Goal: Task Accomplishment & Management: Manage account settings

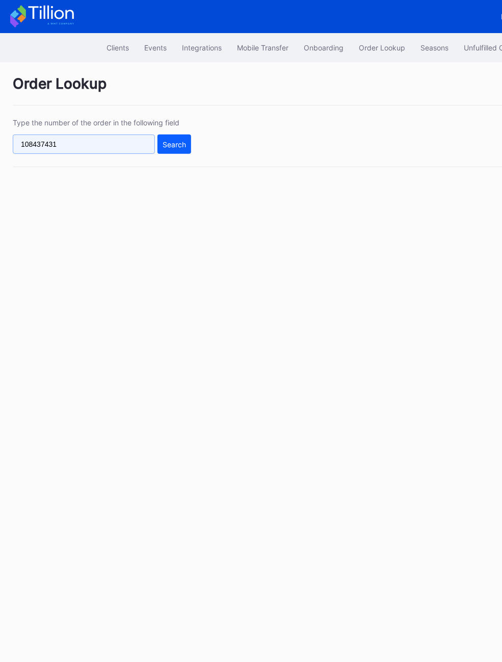
click at [63, 148] on input "108437431" at bounding box center [84, 144] width 142 height 19
paste input "g9rxt6rn71n"
click at [192, 145] on div "Type the number of the order in the following field g9rxt6rn71n Search" at bounding box center [306, 142] width 586 height 49
click at [170, 147] on div "Search" at bounding box center [174, 144] width 23 height 9
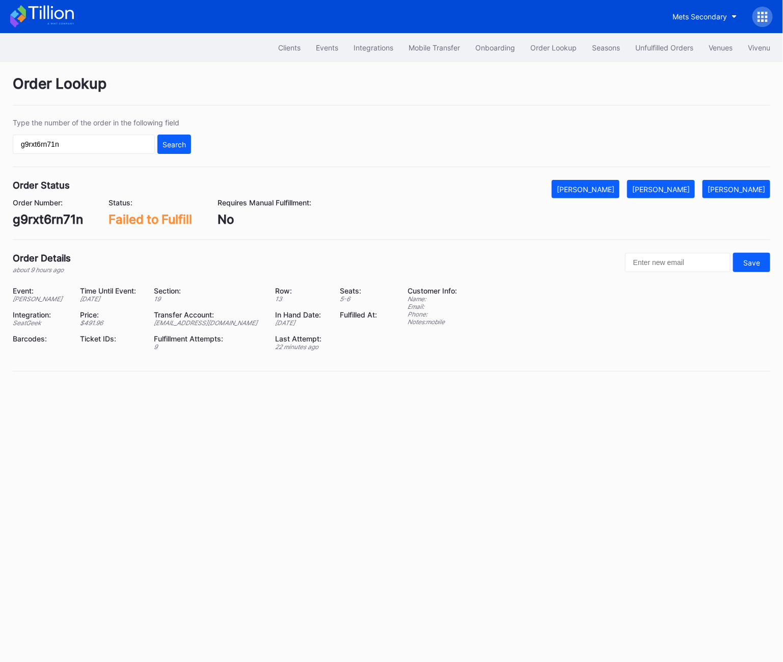
click at [95, 147] on input "g9rxt6rn71n" at bounding box center [84, 144] width 142 height 19
click at [186, 140] on div "Search" at bounding box center [174, 144] width 23 height 9
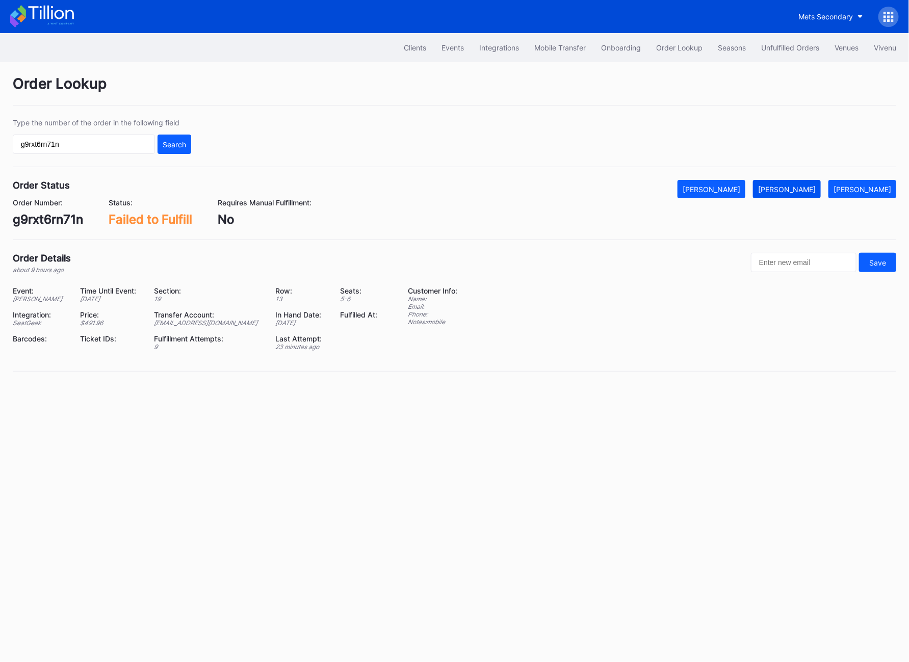
click at [502, 193] on div "[PERSON_NAME]" at bounding box center [787, 189] width 58 height 9
click at [29, 139] on input "g9rxt6rn71n" at bounding box center [84, 144] width 142 height 19
paste input "623162911"
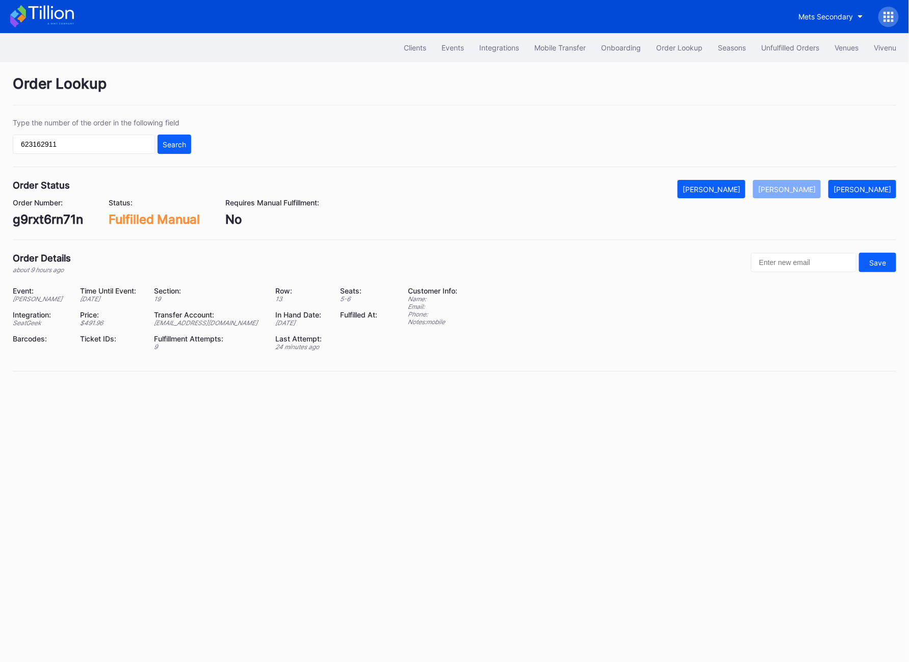
click at [156, 142] on div "623162911 Search" at bounding box center [102, 144] width 178 height 19
click at [173, 145] on div "Search" at bounding box center [174, 144] width 23 height 9
click at [39, 215] on div "623162911" at bounding box center [44, 219] width 63 height 15
copy div "623162911"
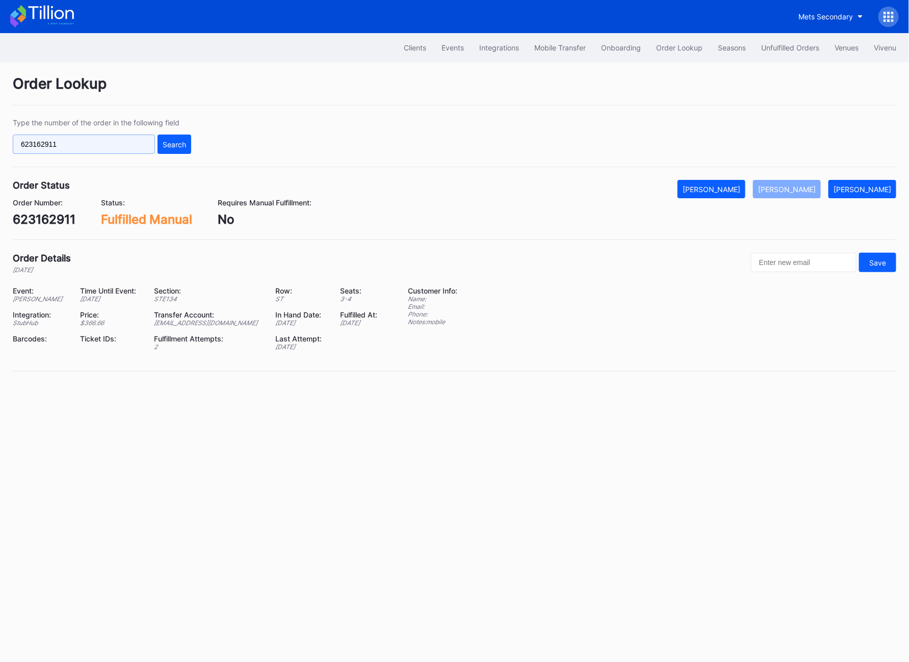
click at [83, 136] on input "623162911" at bounding box center [84, 144] width 142 height 19
paste input "eryxc7k57yo"
type input "eryxc7k57yo"
click at [186, 151] on button "Search" at bounding box center [174, 144] width 34 height 19
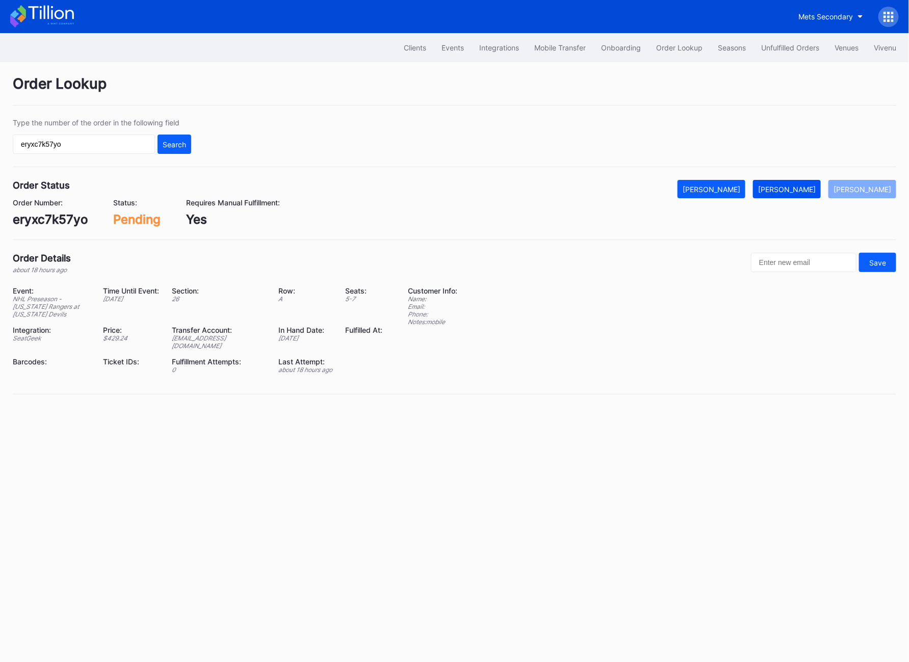
click at [502, 193] on div "[PERSON_NAME]" at bounding box center [787, 189] width 58 height 9
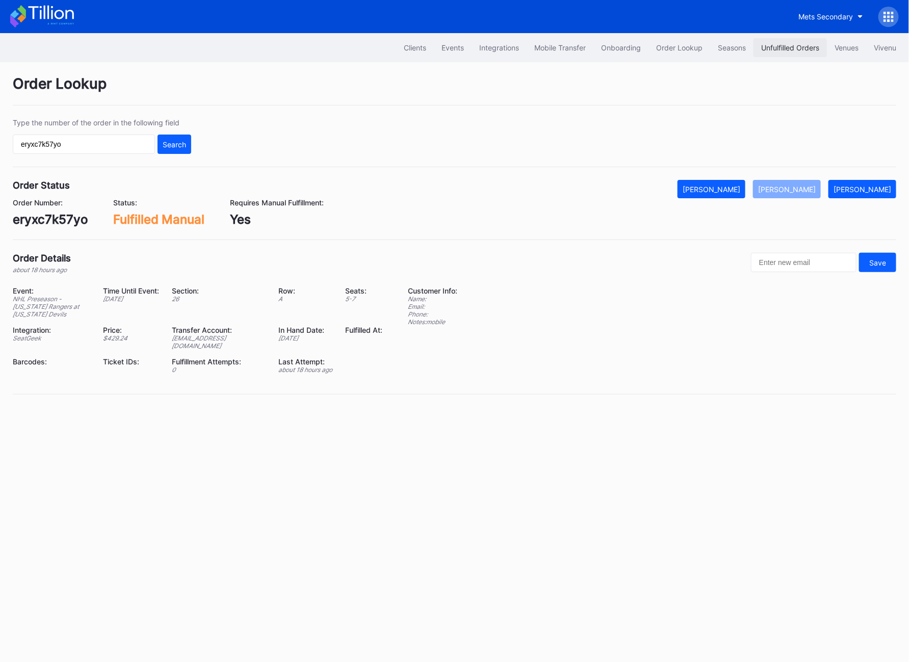
click at [502, 44] on div "Unfulfilled Orders" at bounding box center [790, 47] width 58 height 9
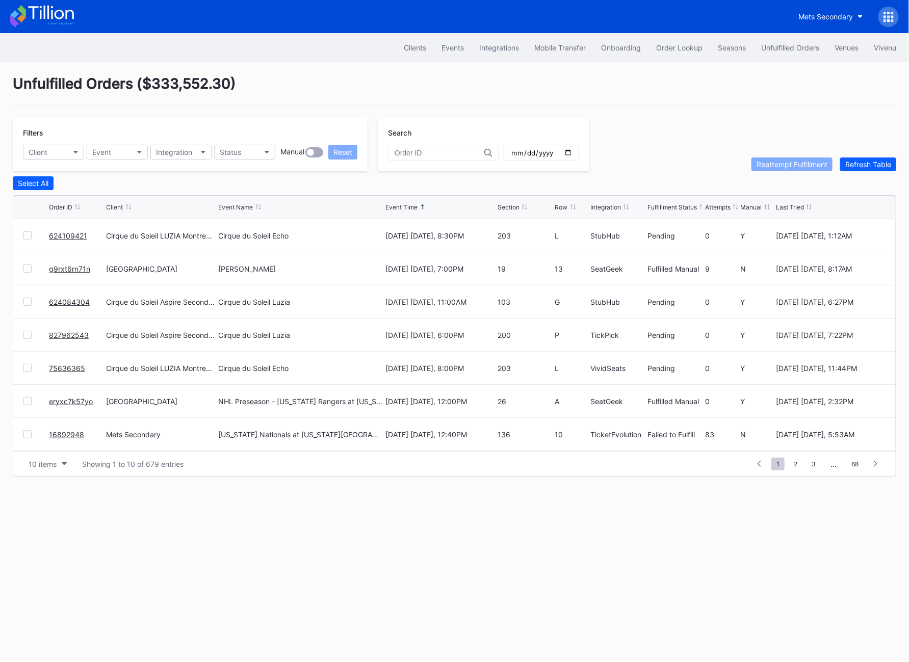
click at [69, 234] on link "624109421" at bounding box center [68, 235] width 38 height 9
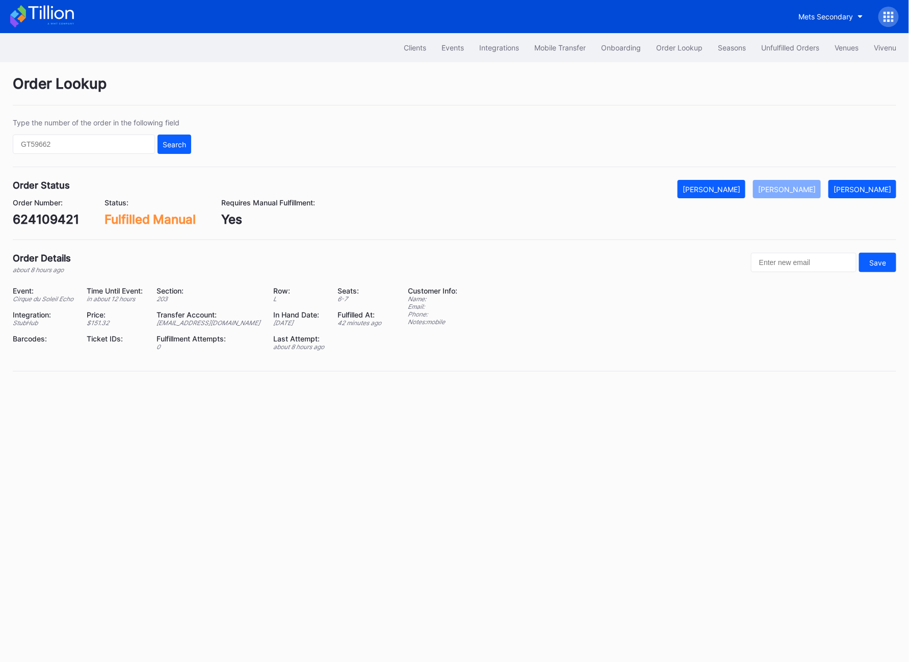
click at [194, 322] on div "integrations@eventdynamic.com" at bounding box center [208, 323] width 104 height 8
copy div "integrations@eventdynamic.com"
click at [32, 219] on div "624109421" at bounding box center [46, 219] width 66 height 15
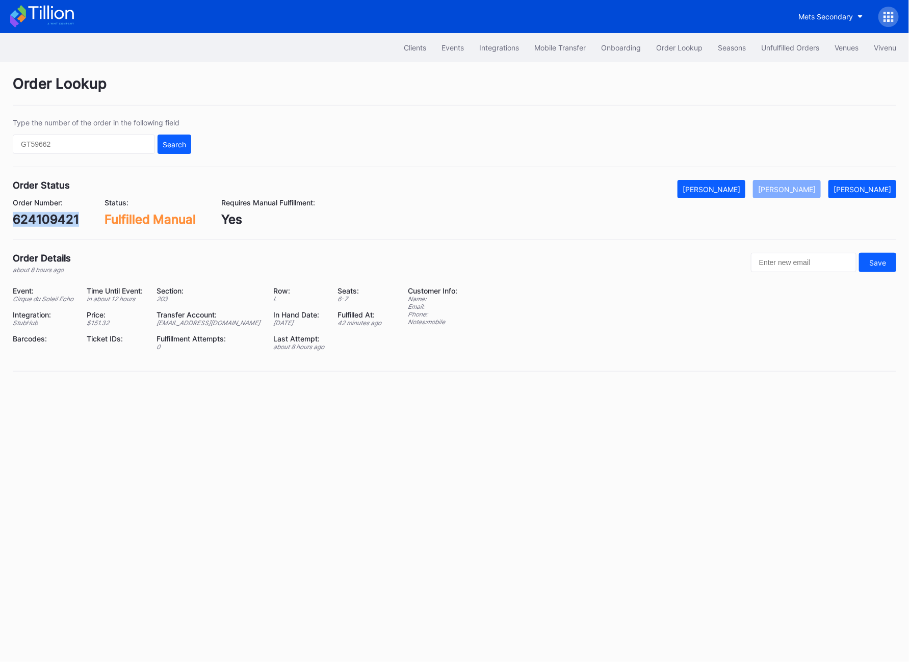
click at [32, 219] on div "624109421" at bounding box center [46, 219] width 66 height 15
click at [502, 51] on div "Unfulfilled Orders" at bounding box center [790, 47] width 58 height 9
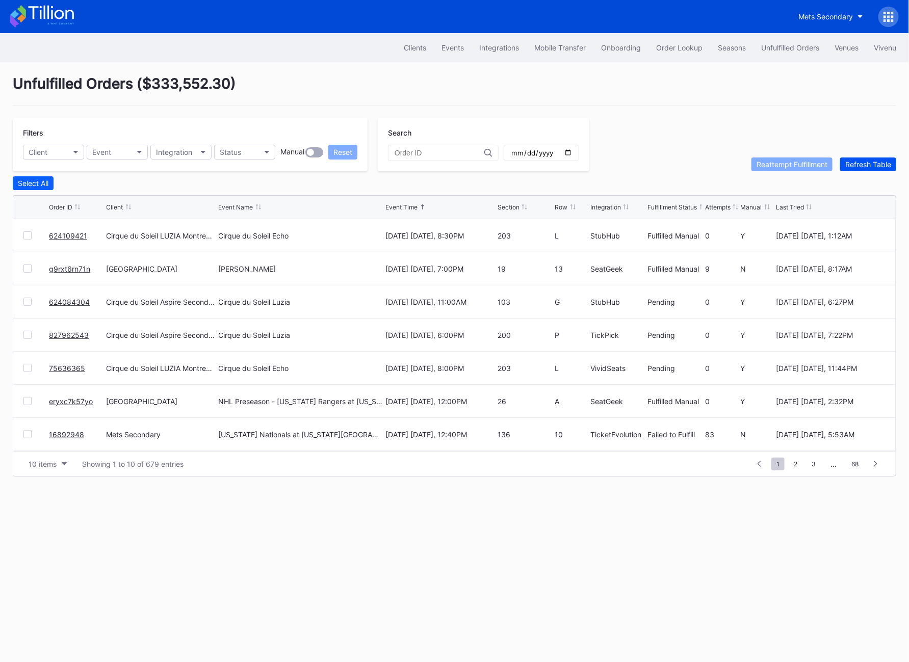
click at [502, 168] on div "Refresh Table" at bounding box center [868, 164] width 46 height 9
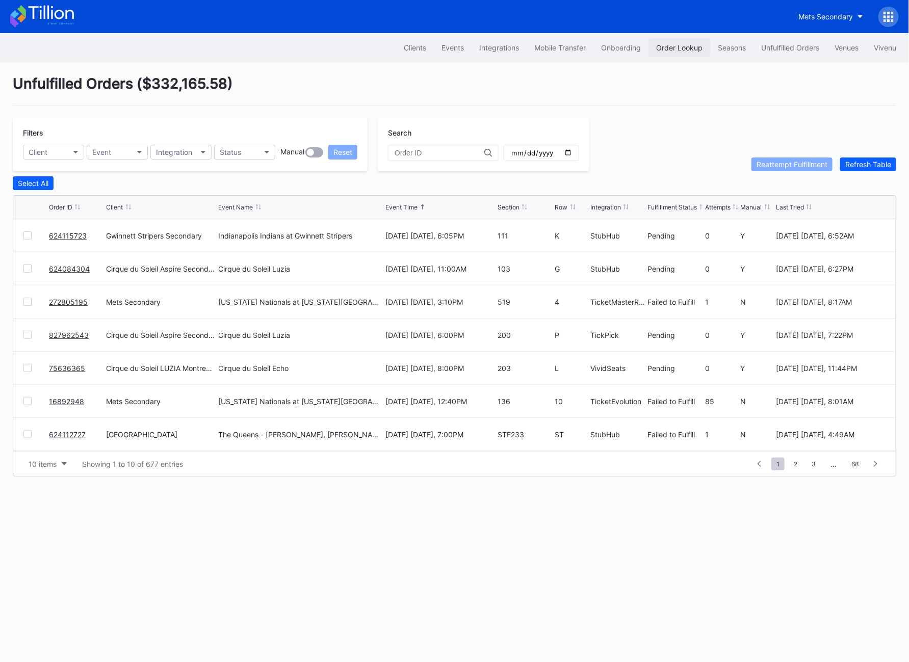
click at [502, 50] on div "Order Lookup" at bounding box center [679, 47] width 46 height 9
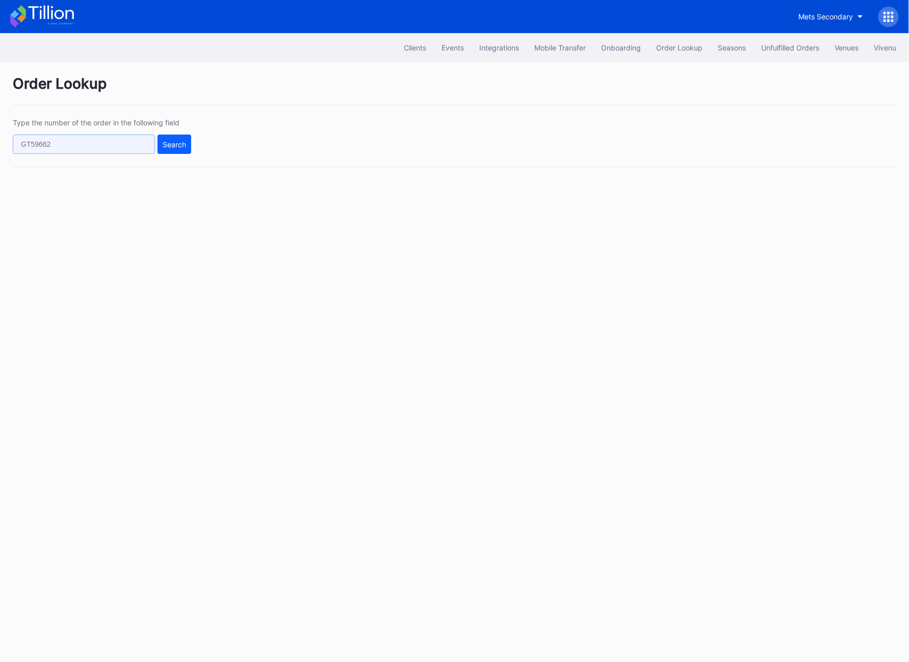
click at [74, 144] on input "text" at bounding box center [84, 144] width 142 height 19
paste input "624112727"
click at [176, 144] on div "Search" at bounding box center [174, 144] width 23 height 9
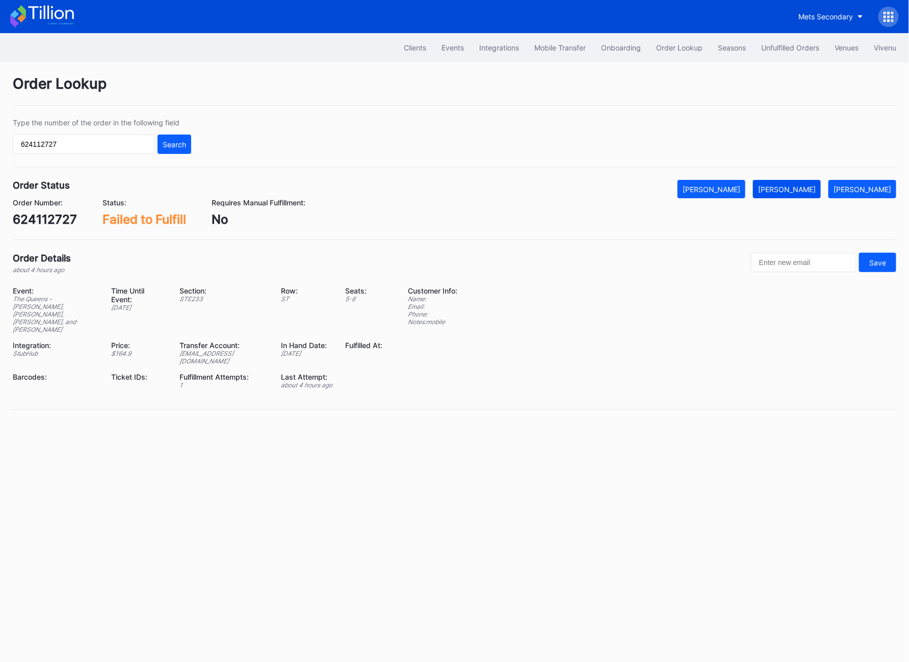
click at [502, 196] on button "[PERSON_NAME]" at bounding box center [787, 189] width 68 height 18
click at [75, 144] on input "624112727" at bounding box center [84, 144] width 142 height 19
paste input "081961"
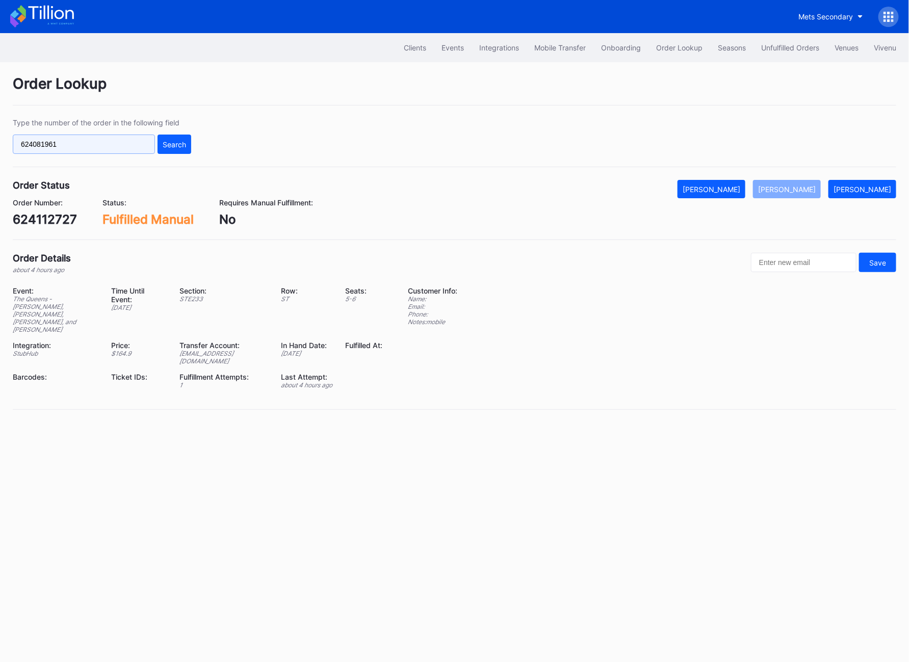
type input "624081961"
click at [193, 142] on div "Type the number of the order in the following field 624081961 Search" at bounding box center [454, 142] width 883 height 49
click at [173, 147] on div "Search" at bounding box center [174, 144] width 23 height 9
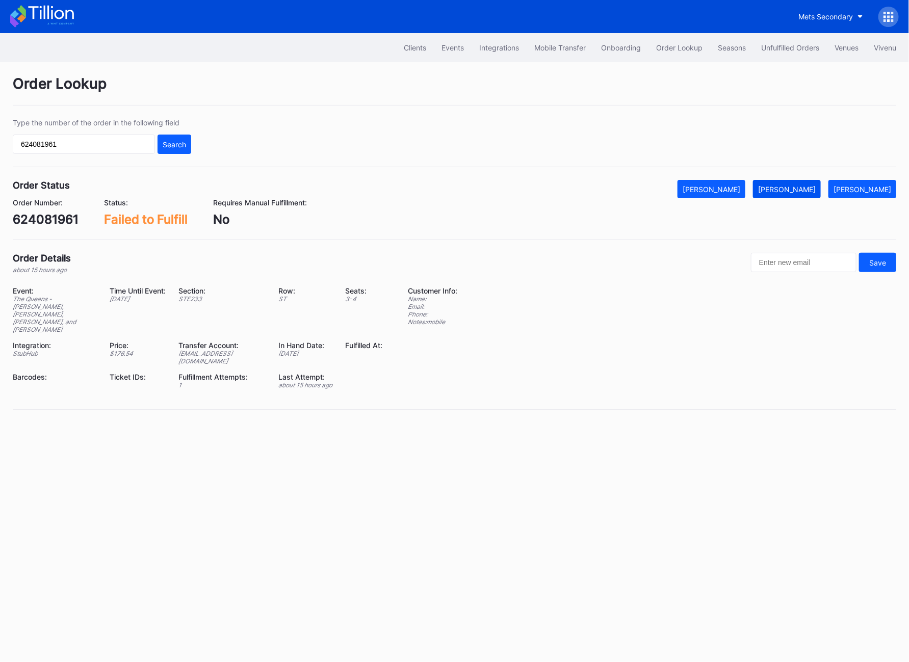
click at [502, 190] on div "[PERSON_NAME]" at bounding box center [787, 189] width 58 height 9
click at [502, 29] on div "Mets Secondary" at bounding box center [454, 16] width 909 height 33
click at [502, 56] on button "Unfulfilled Orders" at bounding box center [789, 47] width 73 height 19
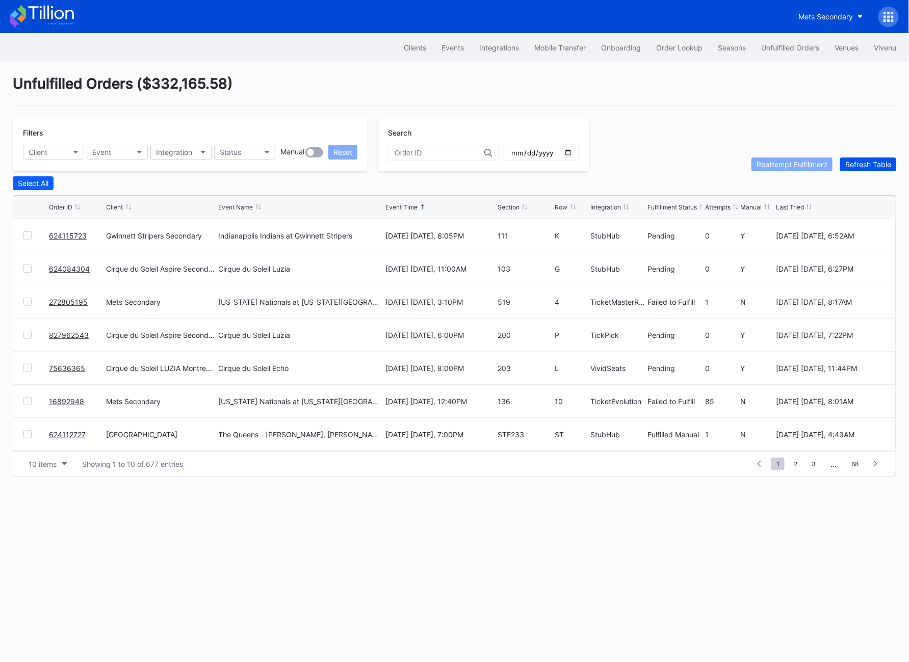
click at [502, 165] on div "Refresh Table" at bounding box center [868, 164] width 46 height 9
click at [502, 52] on button "Order Lookup" at bounding box center [679, 47] width 62 height 19
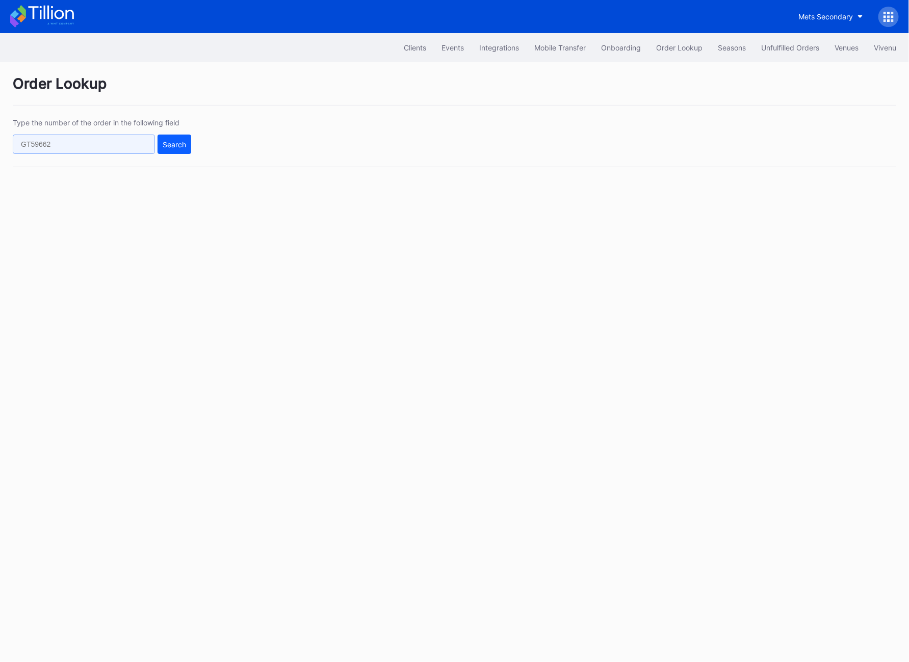
click at [83, 144] on input "text" at bounding box center [84, 144] width 142 height 19
paste input "75636365"
type input "75636365"
click at [162, 151] on button "Search" at bounding box center [174, 144] width 34 height 19
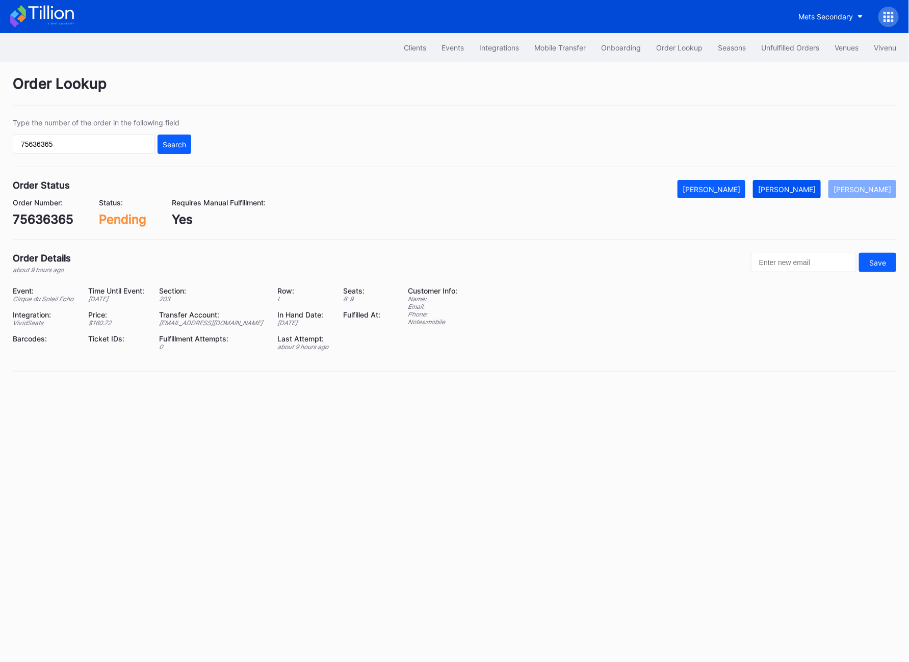
click at [502, 187] on div "[PERSON_NAME]" at bounding box center [787, 189] width 58 height 9
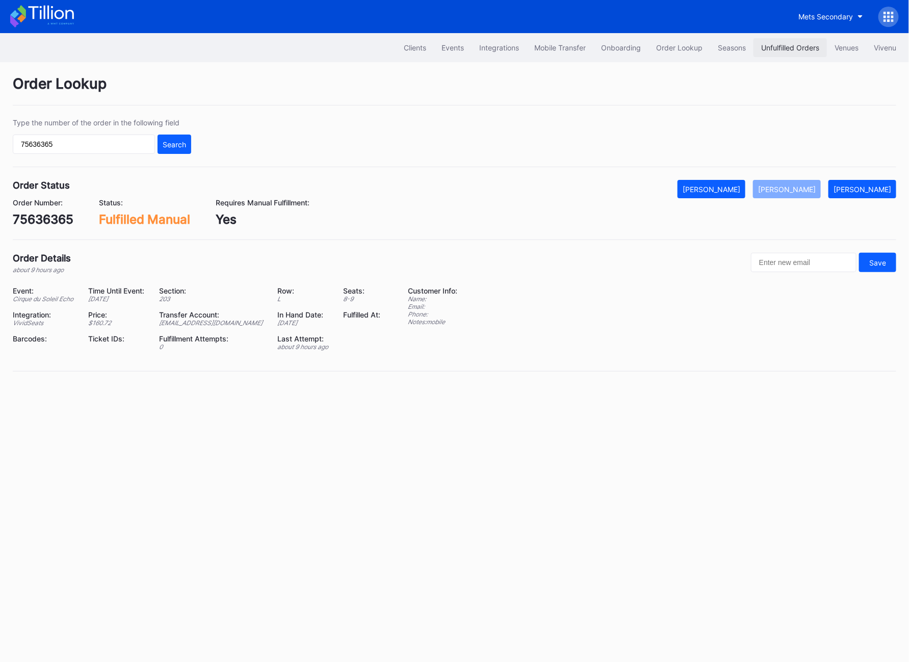
click at [502, 49] on div "Unfulfilled Orders" at bounding box center [790, 47] width 58 height 9
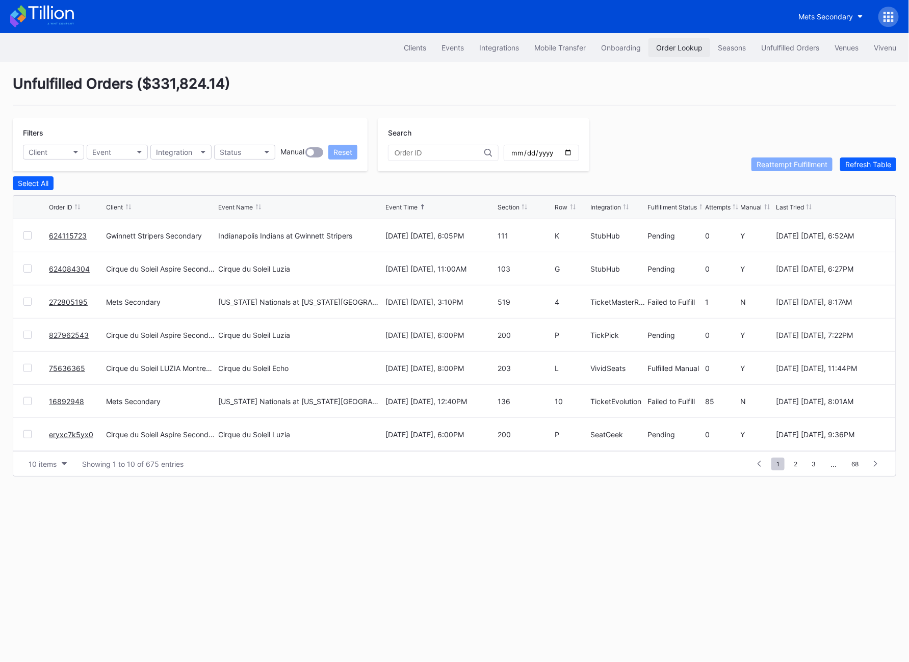
click at [502, 52] on button "Order Lookup" at bounding box center [679, 47] width 62 height 19
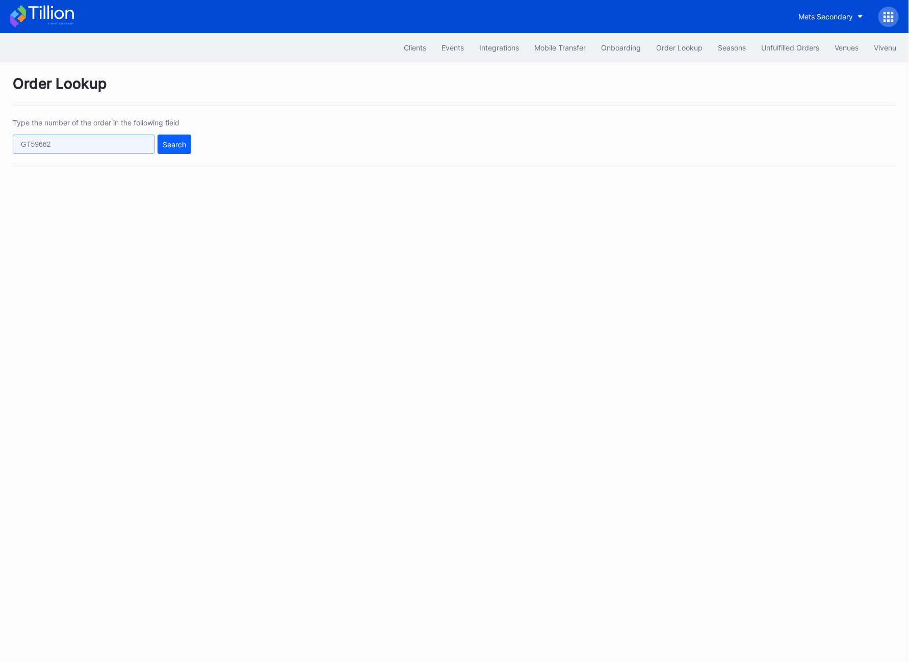
click at [99, 143] on input "text" at bounding box center [84, 144] width 142 height 19
paste input "olkele@hotmail.com"
click at [180, 148] on div "Search" at bounding box center [174, 144] width 23 height 9
click at [105, 141] on input "olkele@hotmail.com" at bounding box center [84, 144] width 142 height 19
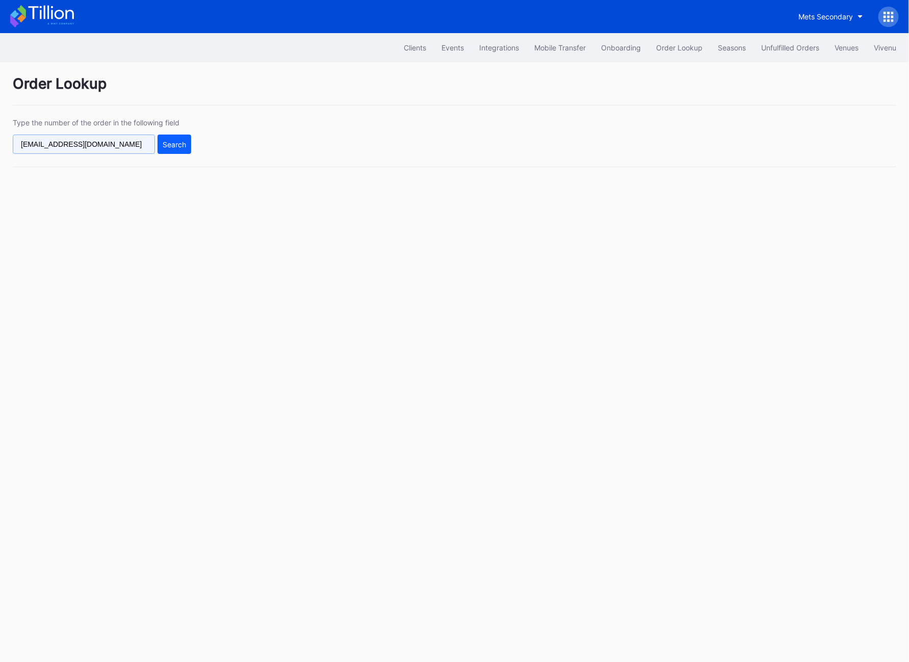
click at [105, 141] on input "olkele@hotmail.com" at bounding box center [84, 144] width 142 height 19
paste input "75636365"
click at [178, 140] on div "Search" at bounding box center [174, 144] width 23 height 9
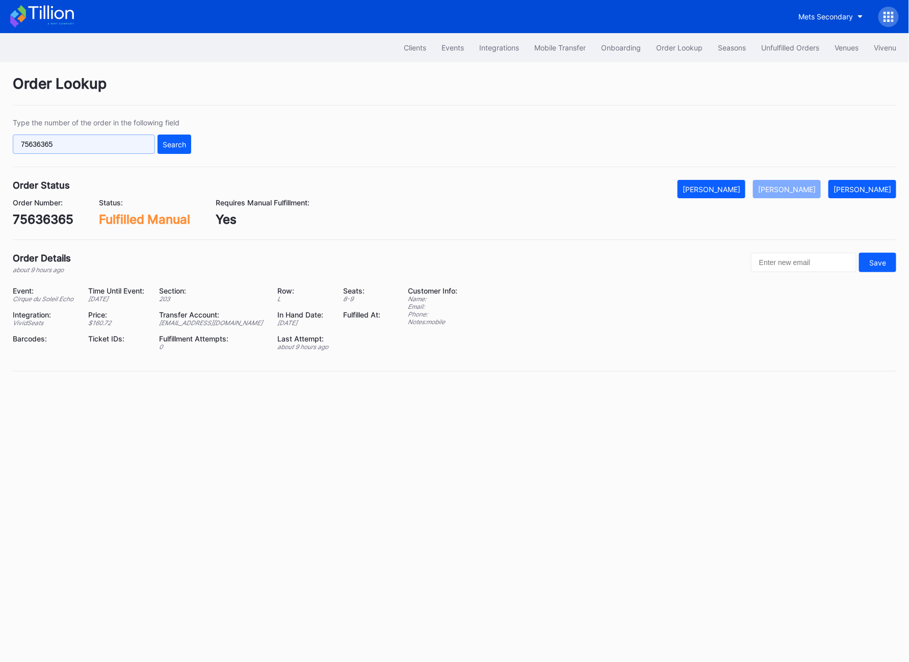
click at [37, 143] on input "75636365" at bounding box center [84, 144] width 142 height 19
paste input "624084304"
click at [177, 138] on button "Search" at bounding box center [174, 144] width 34 height 19
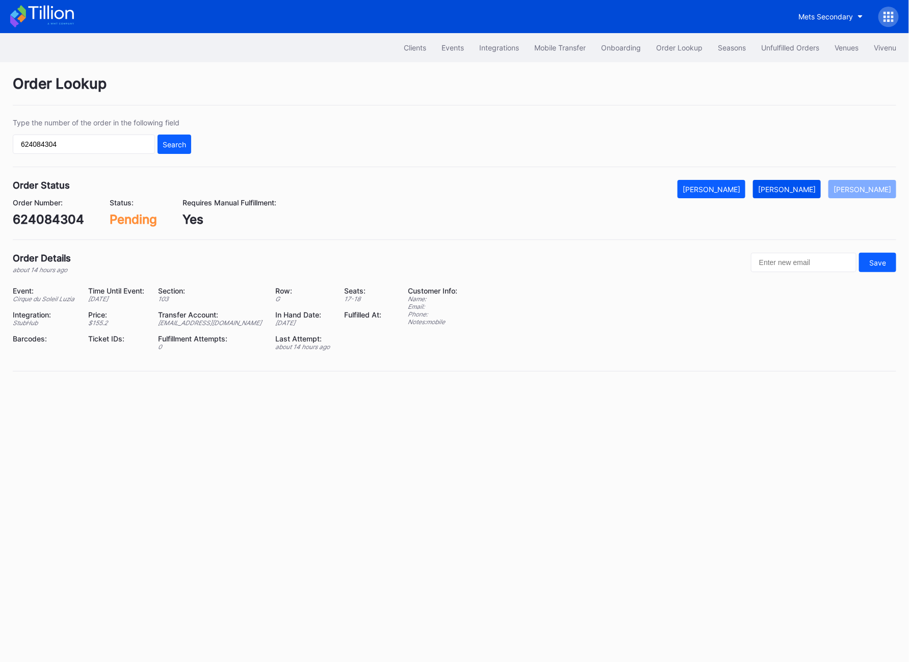
click at [502, 191] on div "[PERSON_NAME]" at bounding box center [787, 189] width 58 height 9
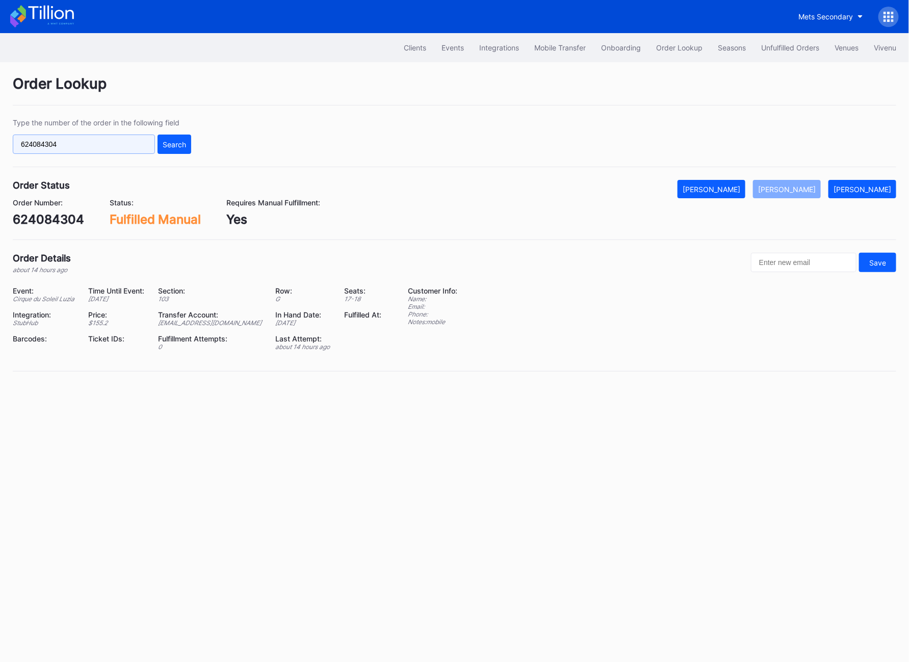
click at [54, 149] on input "624084304" at bounding box center [84, 144] width 142 height 19
paste input "827962543"
click at [166, 149] on button "Search" at bounding box center [174, 144] width 34 height 19
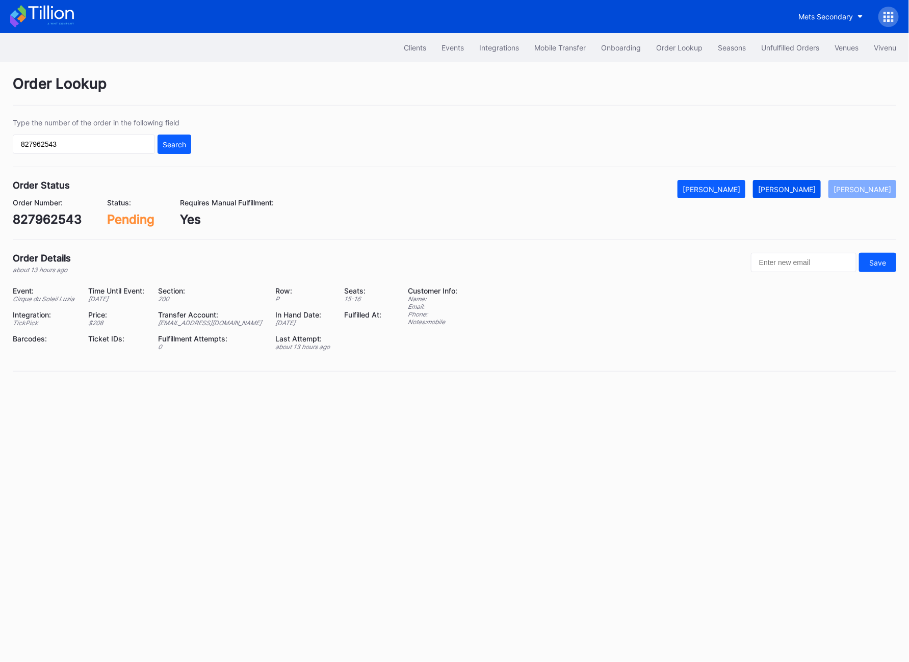
click at [502, 195] on button "[PERSON_NAME]" at bounding box center [787, 189] width 68 height 18
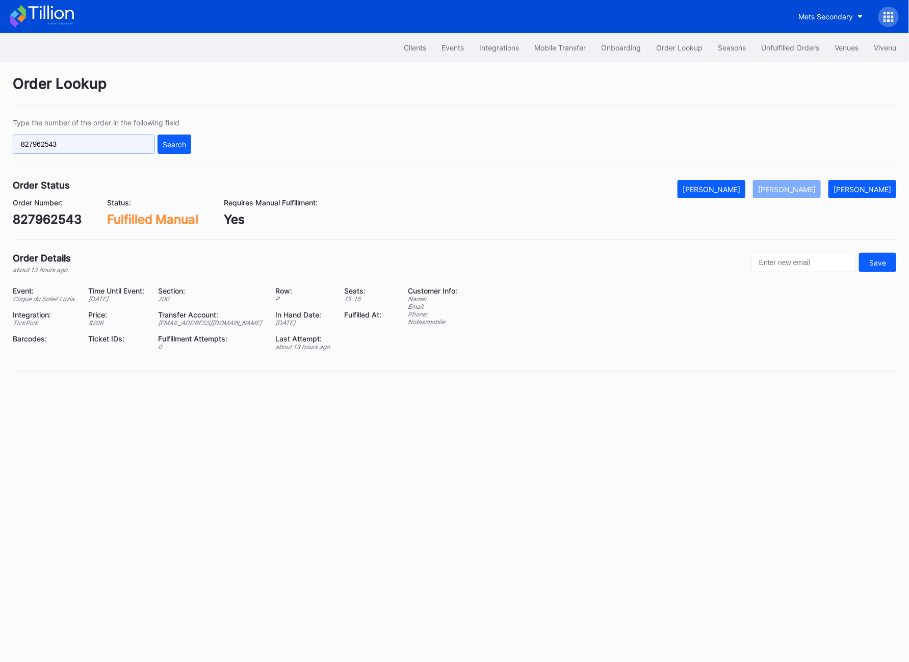
click at [63, 141] on input "827962543" at bounding box center [84, 144] width 142 height 19
paste input "eryxc7k5yx0"
type input "eryxc7k5yx0"
click at [189, 147] on button "Search" at bounding box center [174, 144] width 34 height 19
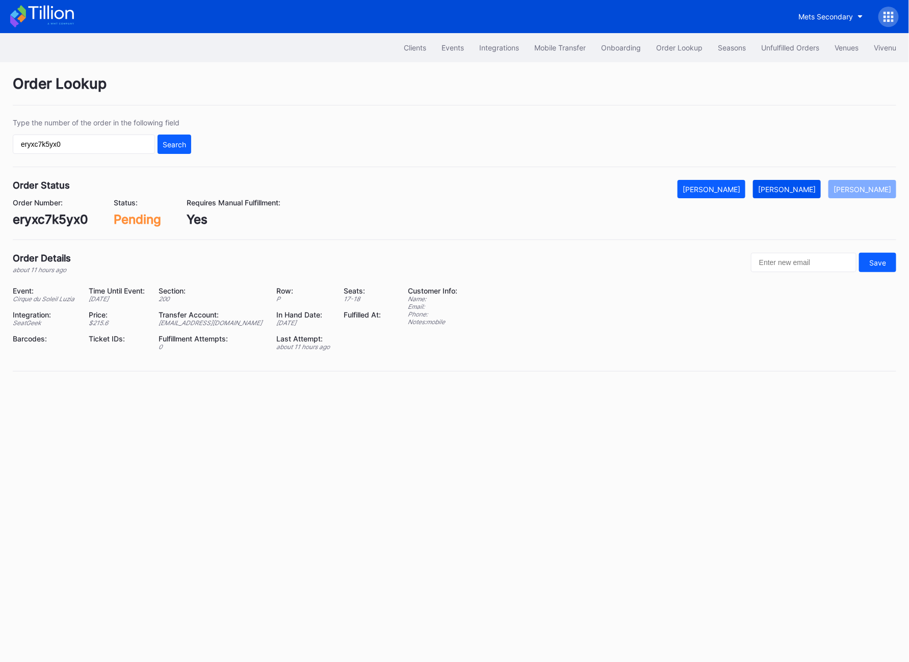
click at [502, 189] on div "[PERSON_NAME]" at bounding box center [787, 189] width 58 height 9
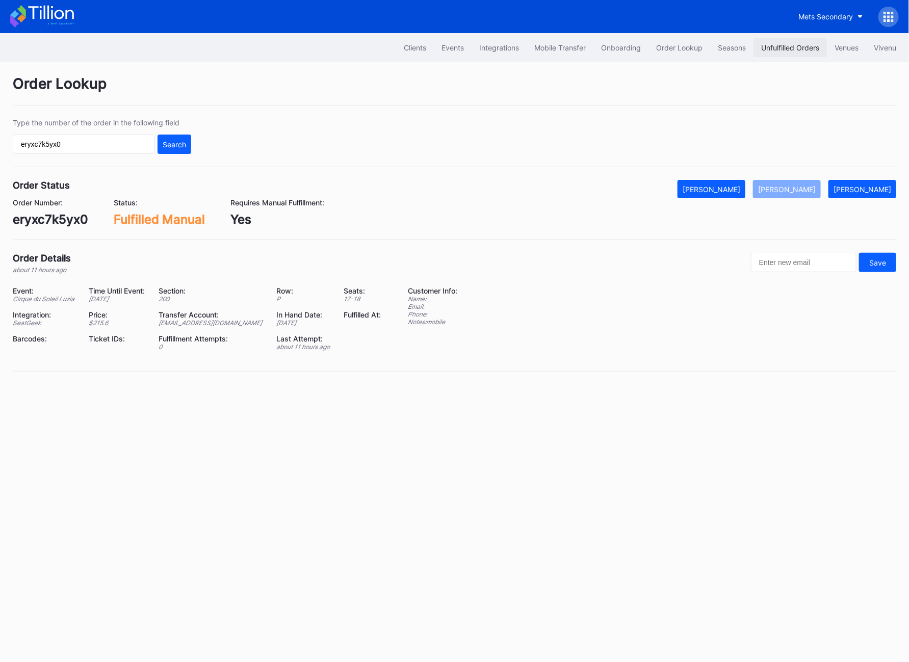
click at [502, 43] on div "Unfulfilled Orders" at bounding box center [790, 47] width 58 height 9
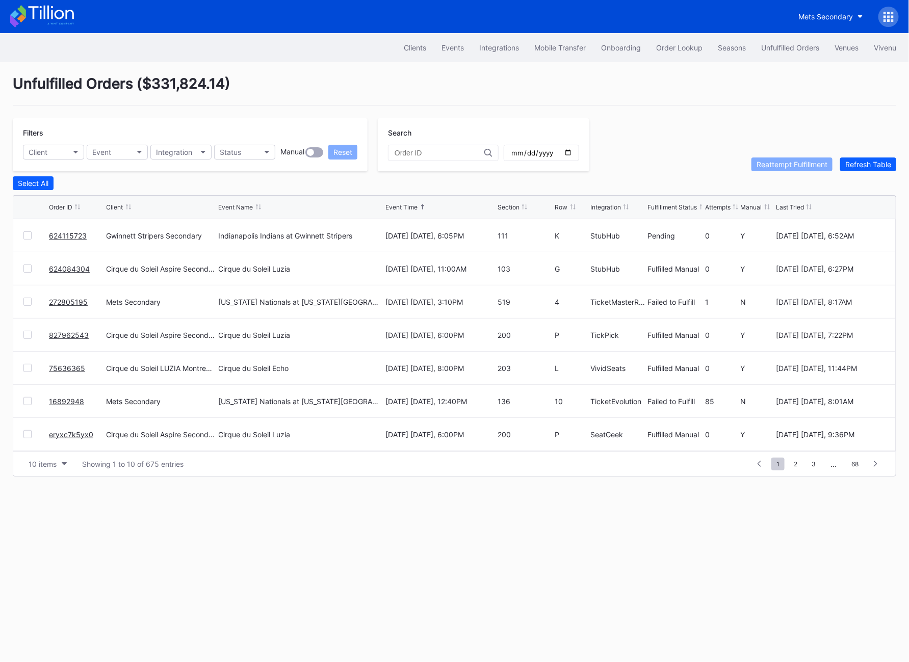
click at [27, 304] on div at bounding box center [27, 302] width 8 height 8
click at [502, 162] on div "Reattempt Fulfillment" at bounding box center [791, 164] width 71 height 9
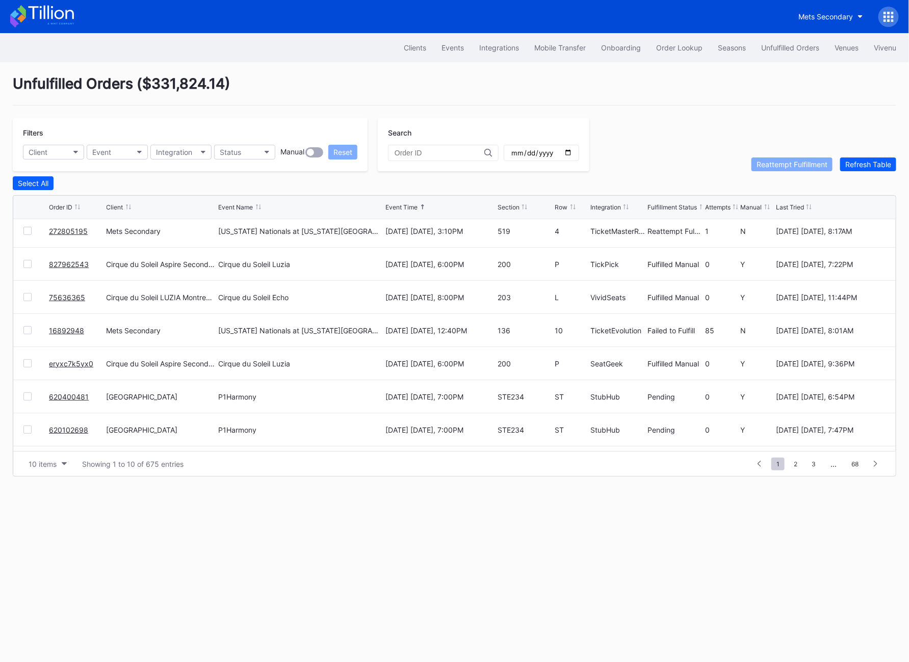
scroll to position [72, 0]
click at [502, 22] on div "Mets Secondary" at bounding box center [454, 16] width 909 height 33
click at [502, 22] on div at bounding box center [888, 17] width 20 height 20
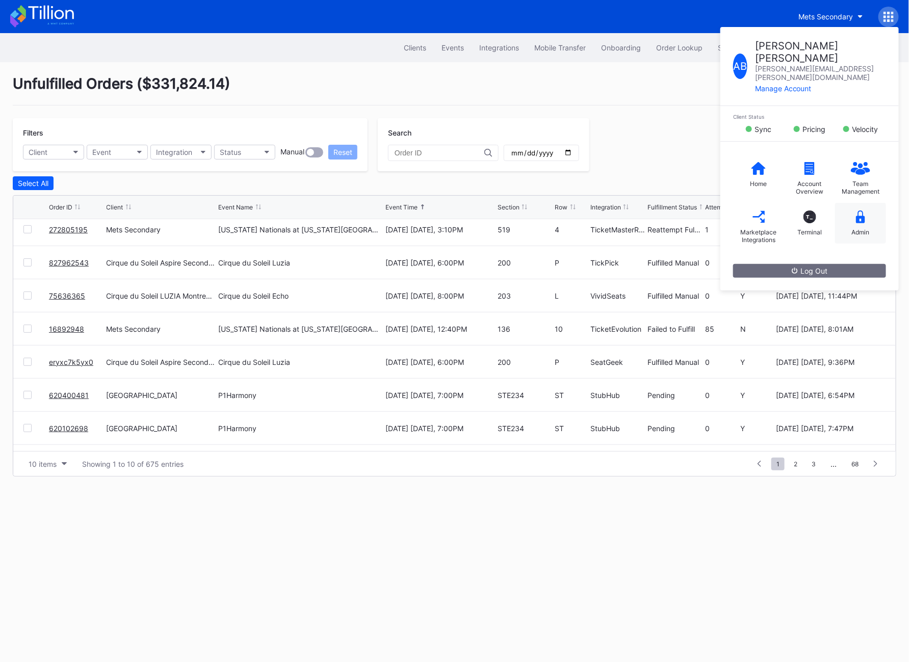
click at [502, 208] on div "Admin" at bounding box center [860, 223] width 51 height 41
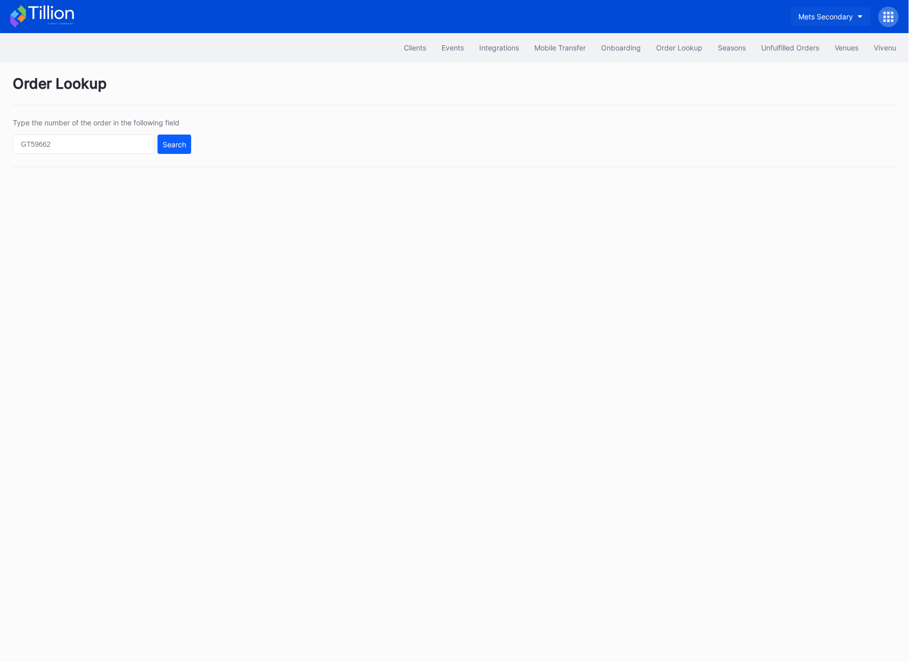
click at [502, 19] on button "Mets Secondary" at bounding box center [830, 16] width 80 height 19
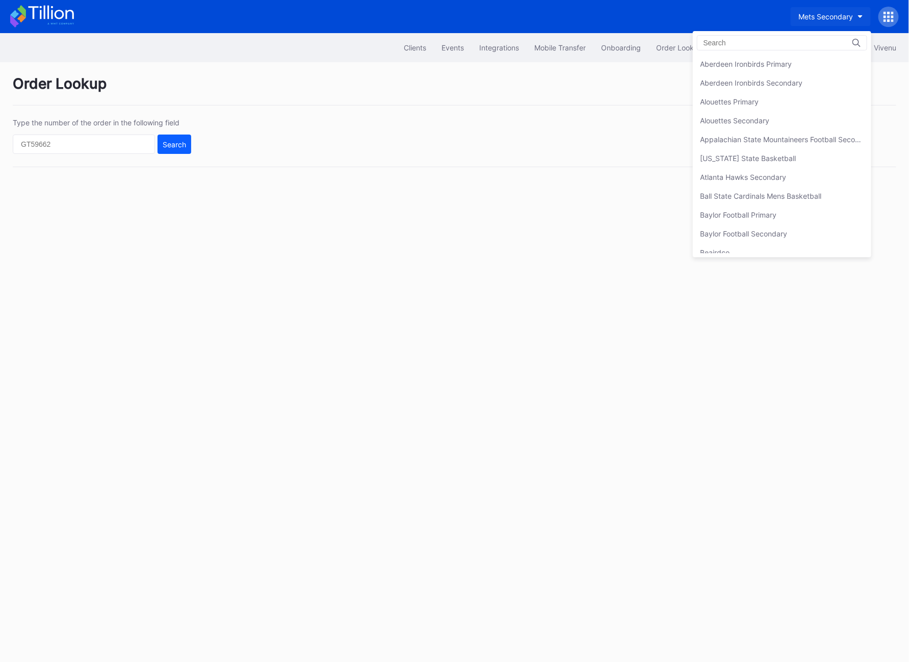
scroll to position [1613, 0]
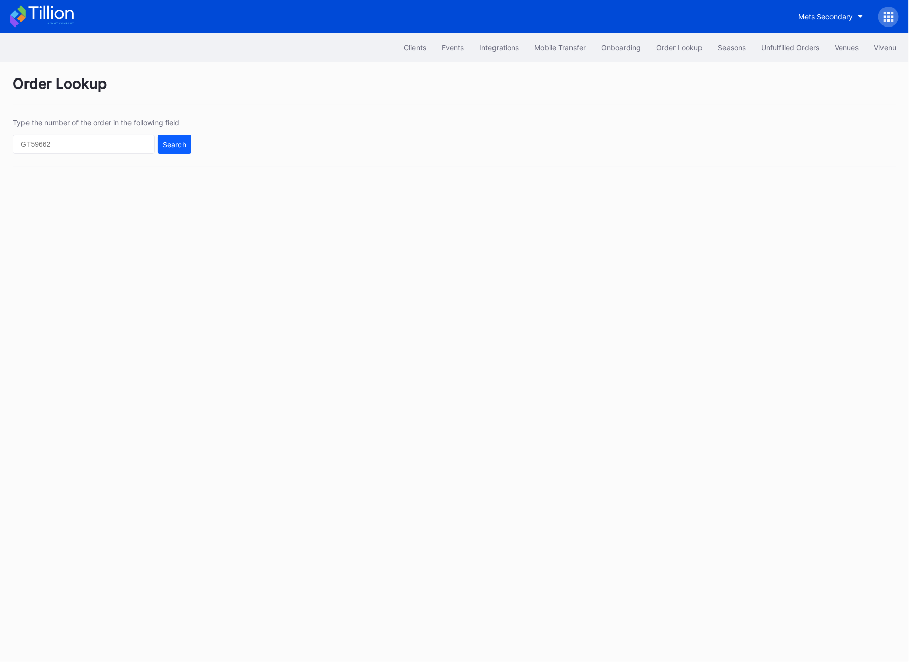
click at [502, 19] on icon at bounding box center [884, 20] width 3 height 3
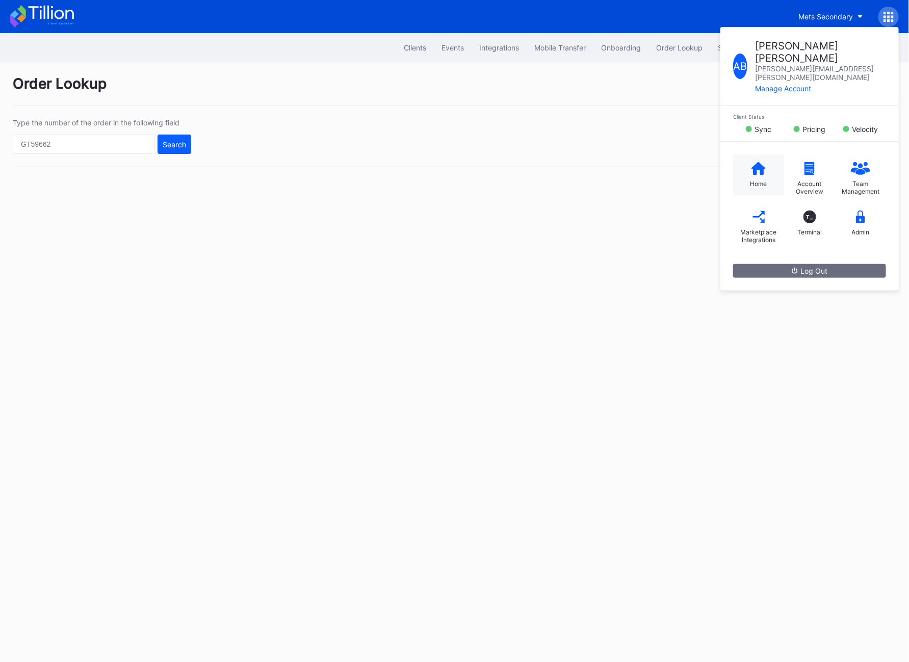
click at [502, 162] on icon at bounding box center [758, 168] width 14 height 13
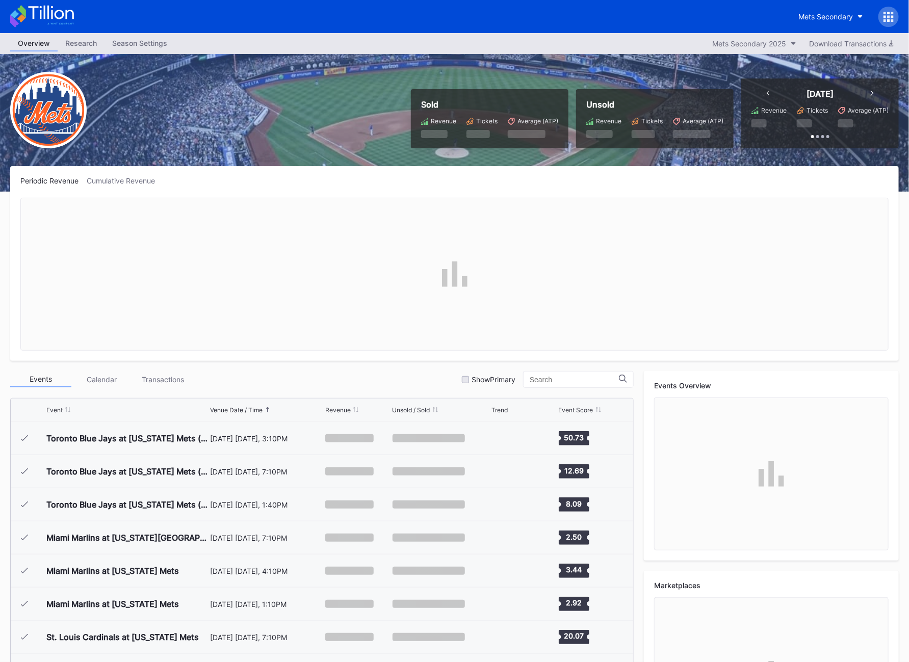
scroll to position [2485, 0]
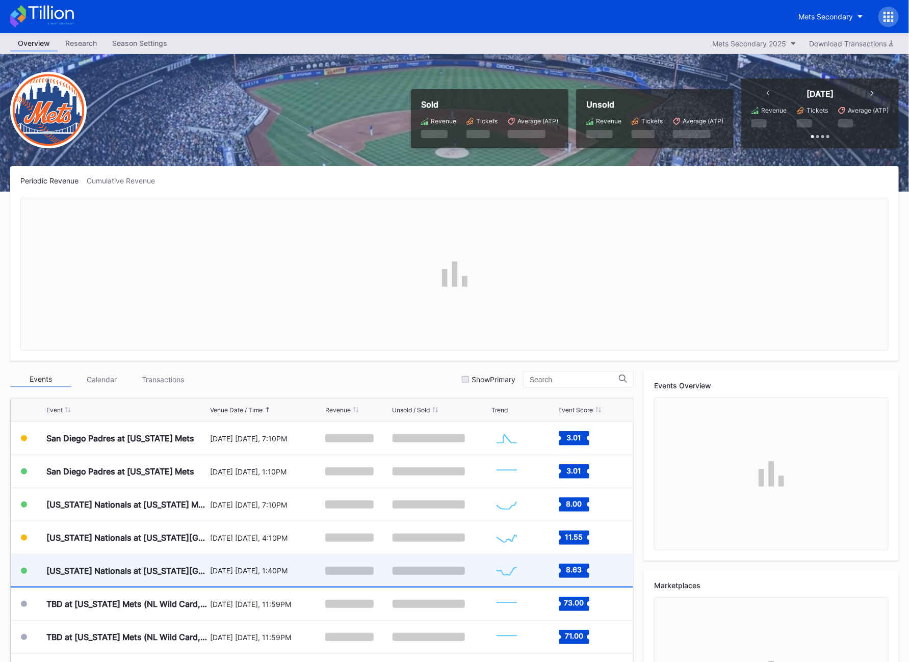
click at [138, 561] on div "[US_STATE] Nationals at [US_STATE][GEOGRAPHIC_DATA]" at bounding box center [126, 571] width 161 height 32
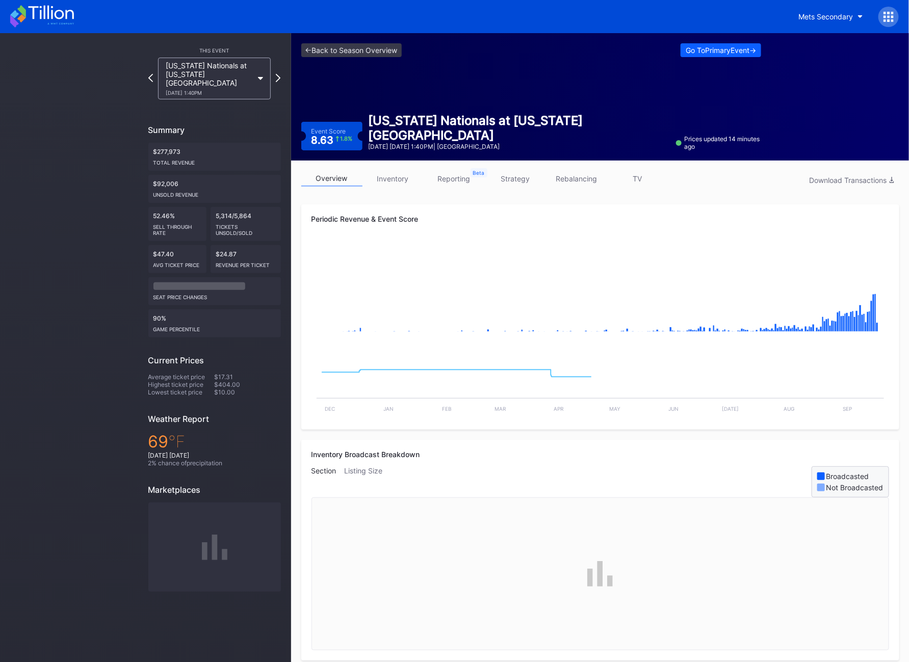
click at [388, 176] on link "inventory" at bounding box center [392, 179] width 61 height 16
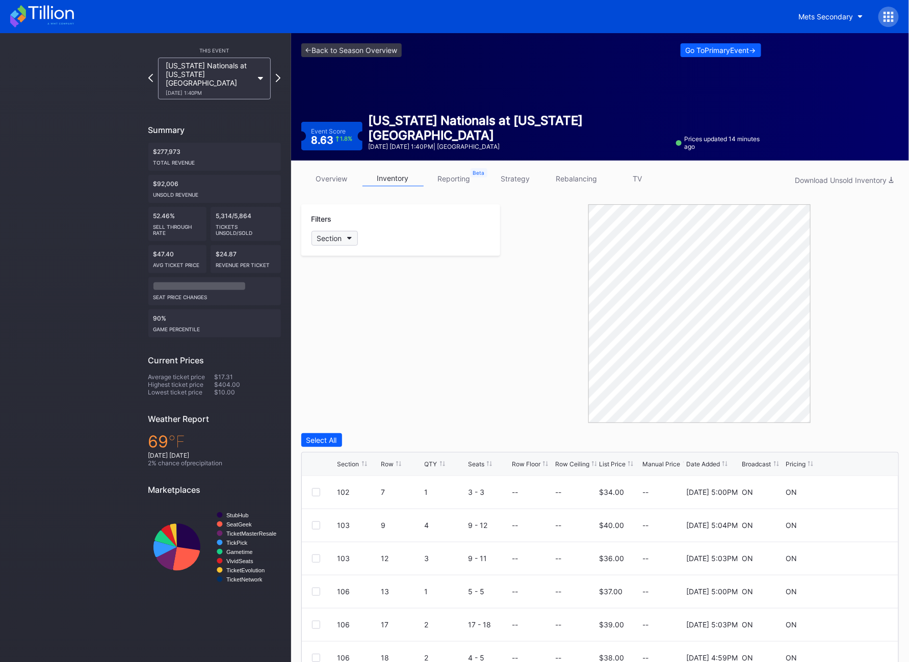
click at [340, 234] on div "Section" at bounding box center [329, 238] width 25 height 9
type input "136"
click at [341, 302] on div "136" at bounding box center [370, 295] width 119 height 19
click at [310, 489] on div "136 10 2 1 - 2 -- -- $31.00 -- 11/25/2024 5:01PM ON ON" at bounding box center [600, 492] width 597 height 33
click at [316, 489] on div at bounding box center [316, 492] width 8 height 8
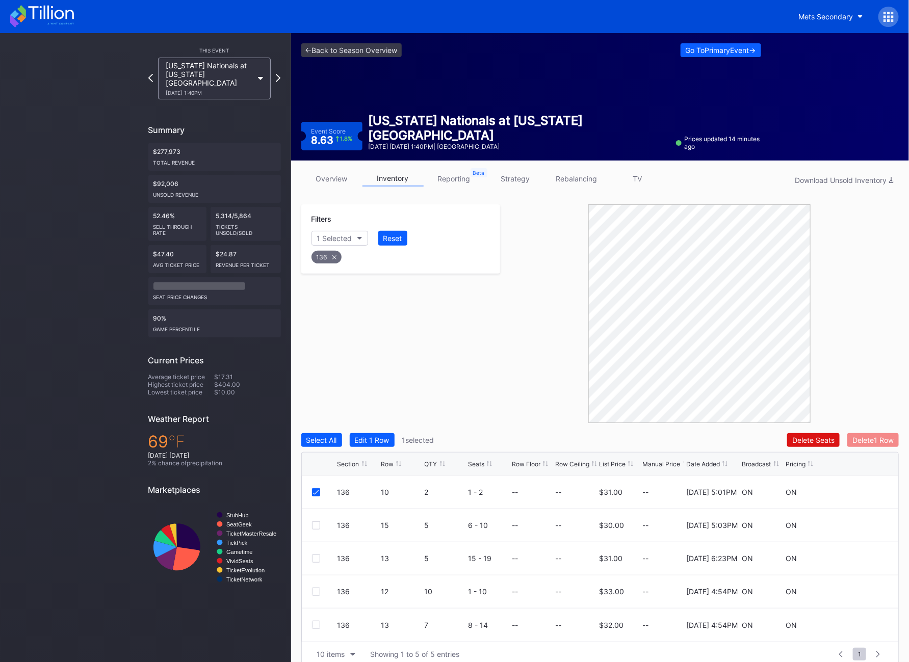
click at [502, 437] on div "Delete 1 Row" at bounding box center [872, 440] width 41 height 9
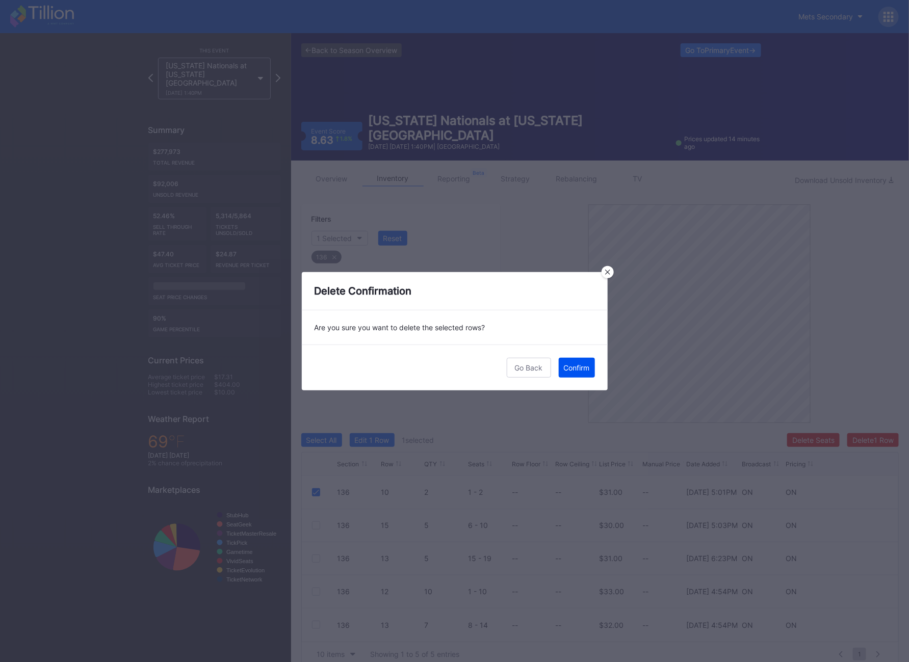
click at [502, 365] on div "Confirm" at bounding box center [577, 367] width 26 height 9
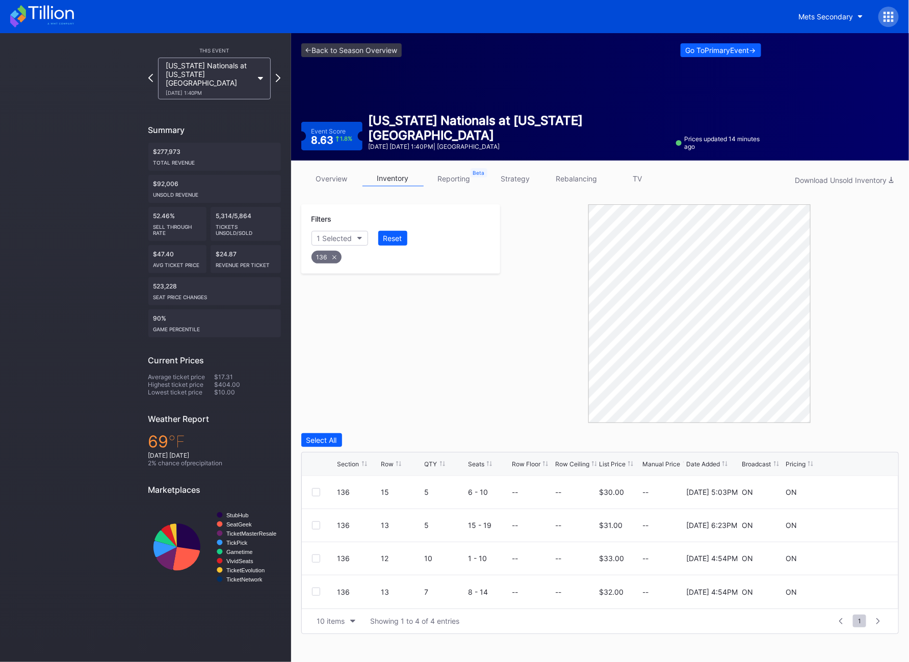
click at [502, 365] on div at bounding box center [699, 313] width 399 height 219
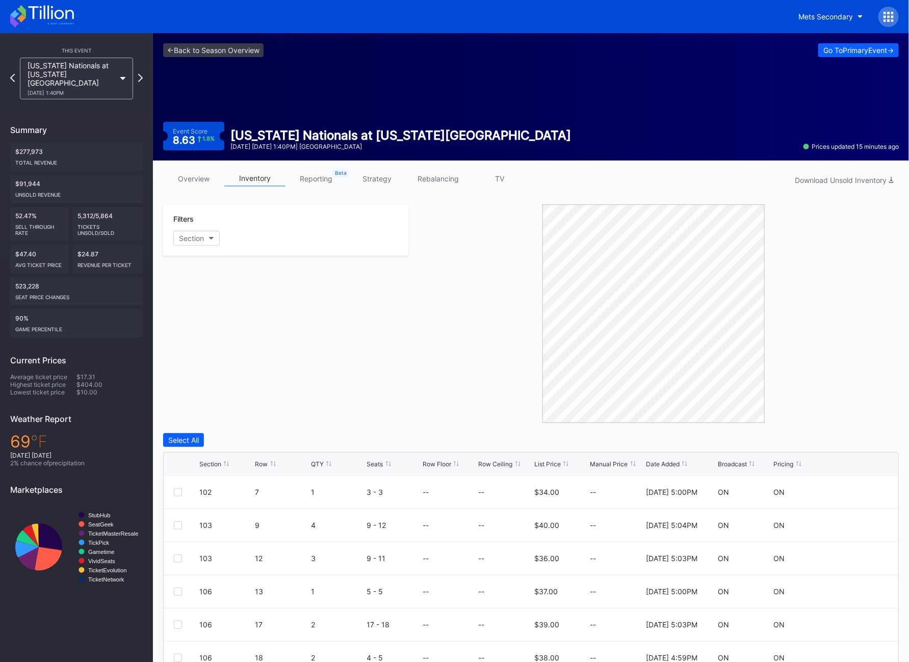
click at [888, 21] on icon at bounding box center [888, 20] width 3 height 3
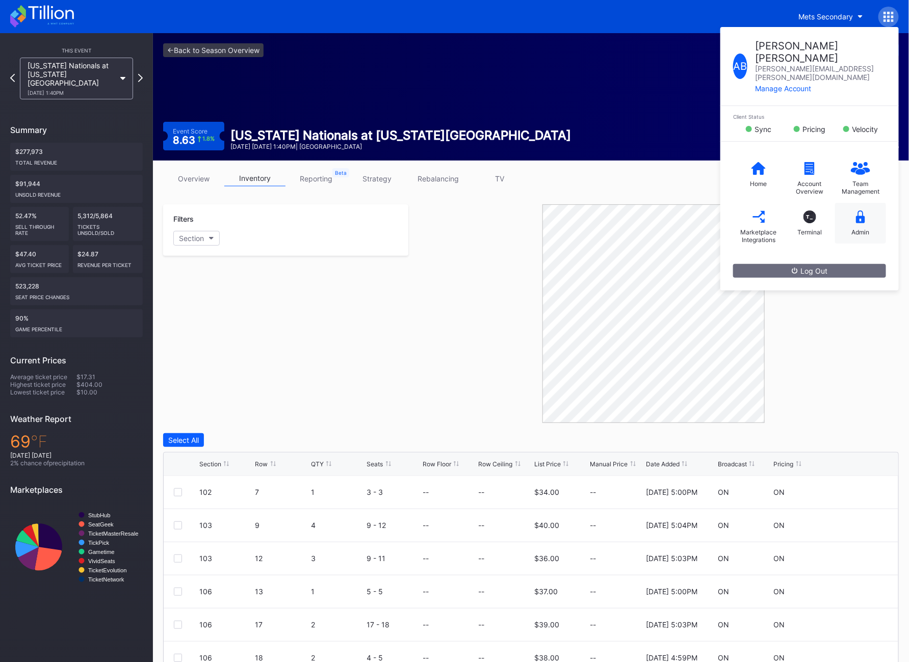
click at [854, 203] on div "Admin" at bounding box center [860, 223] width 51 height 41
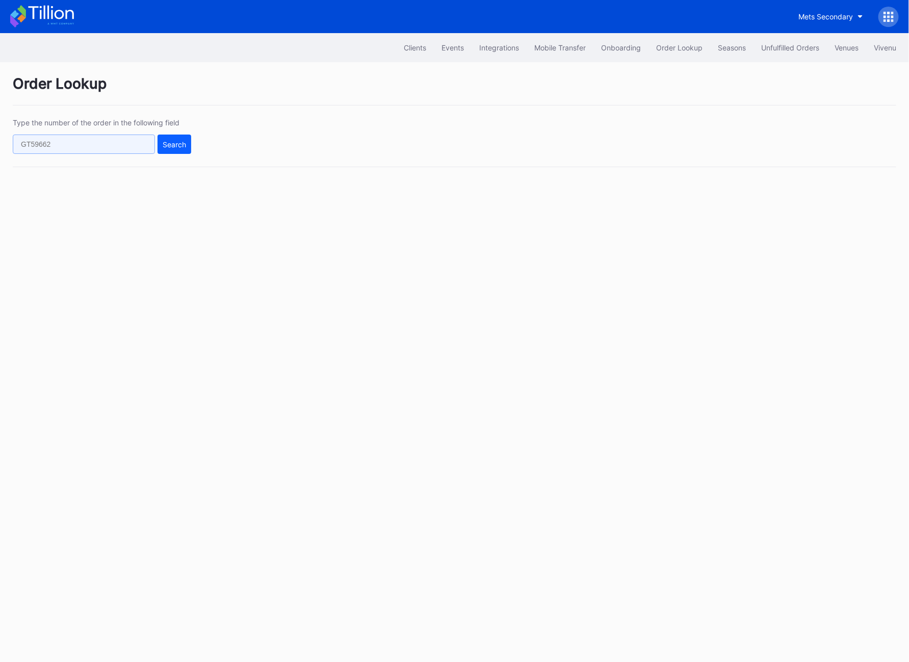
click at [83, 143] on input "text" at bounding box center [84, 144] width 142 height 19
paste input "621965095"
type input "621965095"
click at [189, 147] on button "Search" at bounding box center [174, 144] width 34 height 19
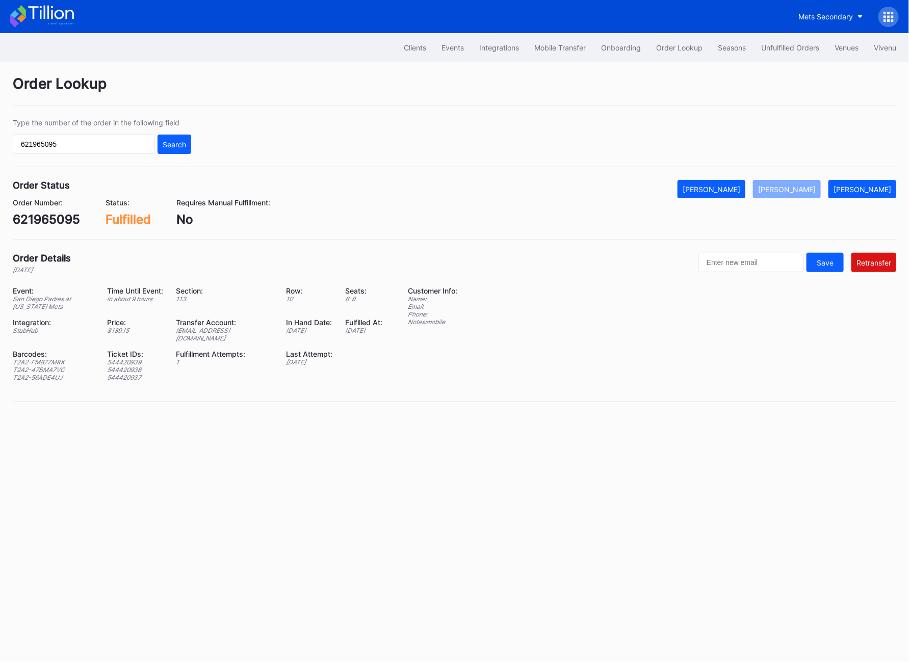
click at [251, 331] on div "[EMAIL_ADDRESS][DOMAIN_NAME]" at bounding box center [224, 334] width 97 height 15
copy div "[EMAIL_ADDRESS][DOMAIN_NAME]"
click at [191, 334] on div "[EMAIL_ADDRESS][DOMAIN_NAME]" at bounding box center [224, 334] width 97 height 15
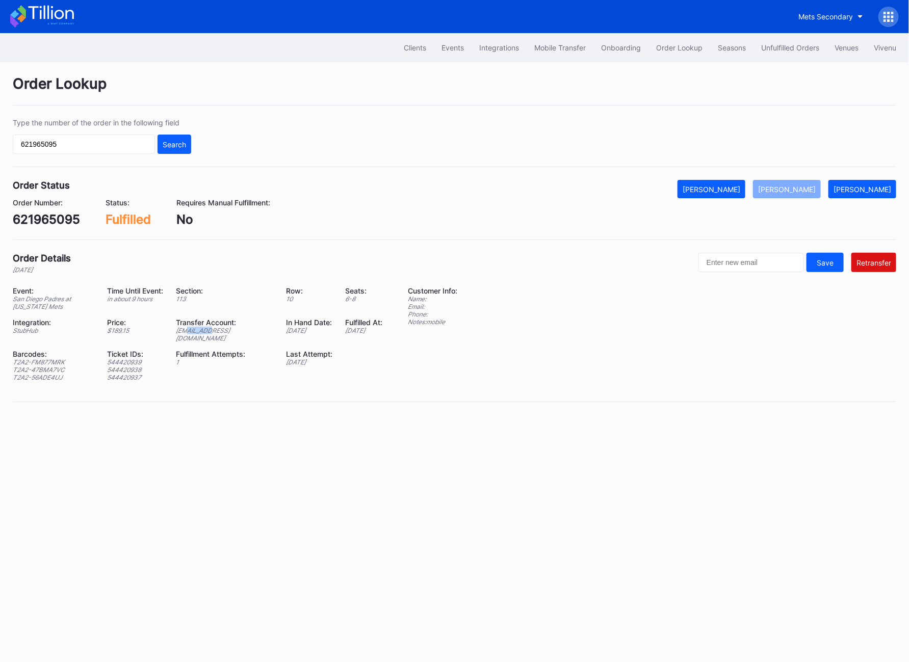
click at [191, 334] on div "[EMAIL_ADDRESS][DOMAIN_NAME]" at bounding box center [224, 334] width 97 height 15
click at [791, 47] on div "Unfulfilled Orders" at bounding box center [790, 47] width 58 height 9
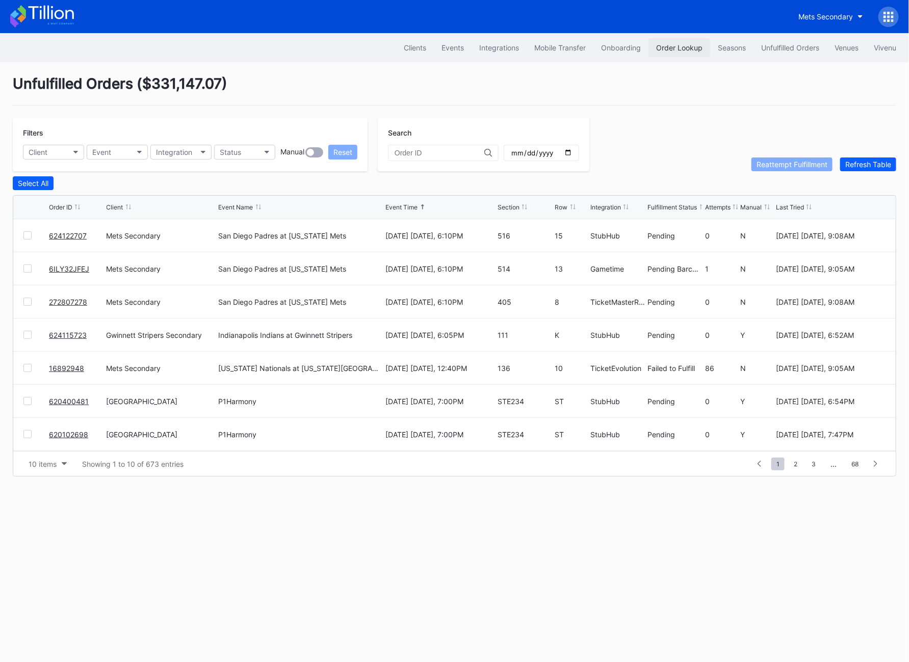
click at [654, 41] on button "Order Lookup" at bounding box center [679, 47] width 62 height 19
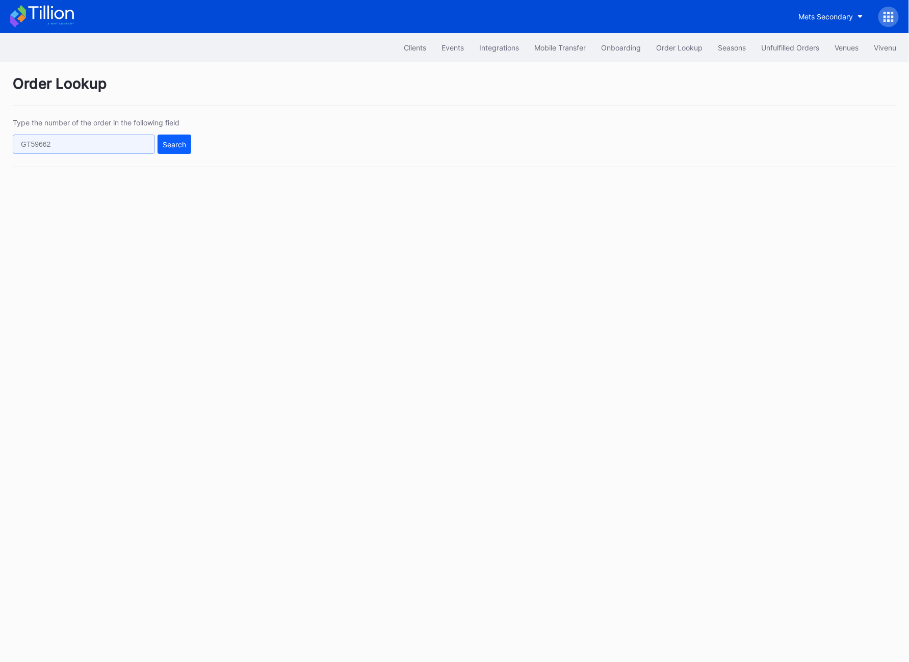
click at [102, 149] on input "text" at bounding box center [84, 144] width 142 height 19
paste input "621965095"
type input "621965095"
click at [192, 144] on div "Type the number of the order in the following field 621965095 Search" at bounding box center [454, 142] width 883 height 49
click at [172, 143] on div "Search" at bounding box center [174, 144] width 23 height 9
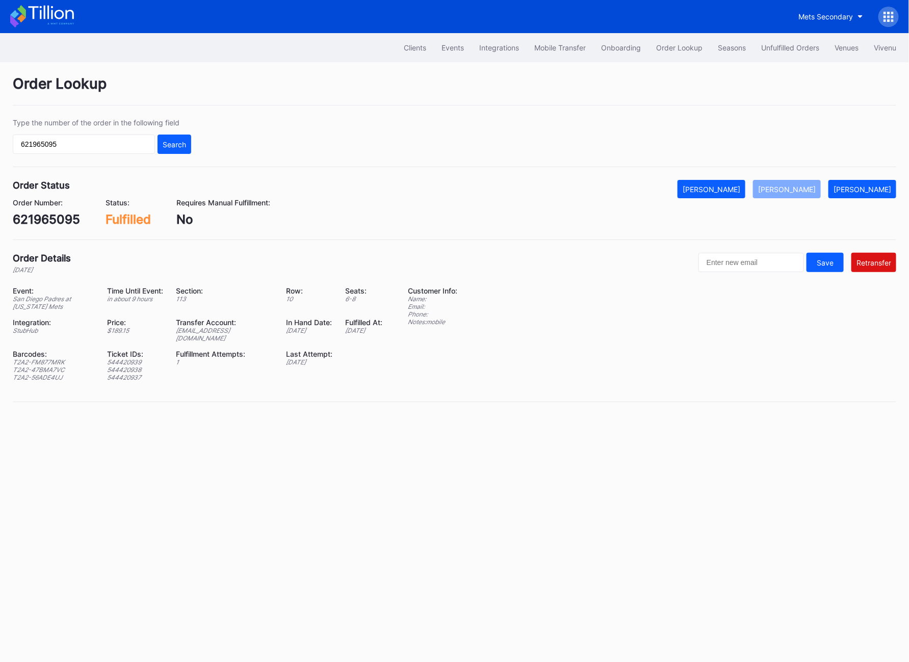
click at [204, 333] on div "[EMAIL_ADDRESS][DOMAIN_NAME]" at bounding box center [224, 334] width 97 height 15
copy div "[EMAIL_ADDRESS][DOMAIN_NAME]"
click at [777, 49] on div "Unfulfilled Orders" at bounding box center [790, 47] width 58 height 9
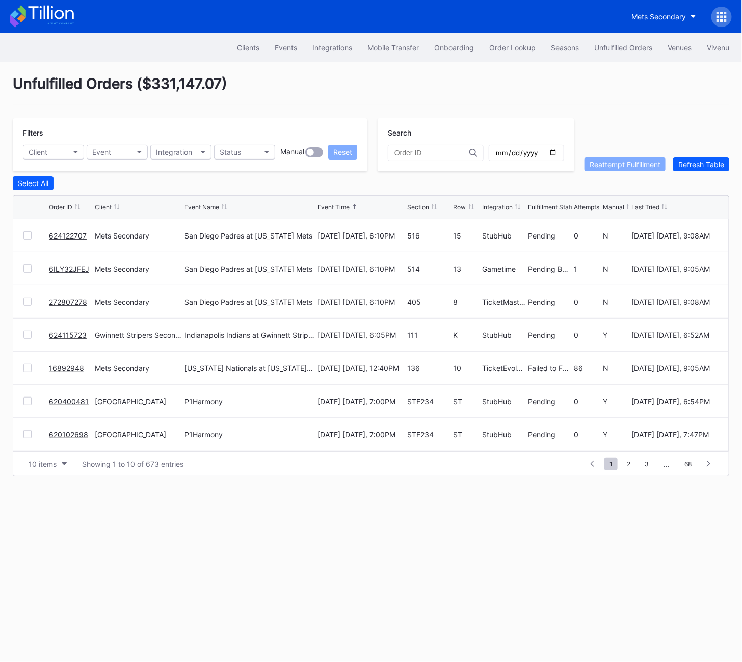
click at [492, 59] on div "Clients Events Integrations Mobile Transfer Onboarding Order Lookup Seasons Unf…" at bounding box center [371, 47] width 742 height 29
click at [492, 46] on div "Order Lookup" at bounding box center [512, 47] width 46 height 9
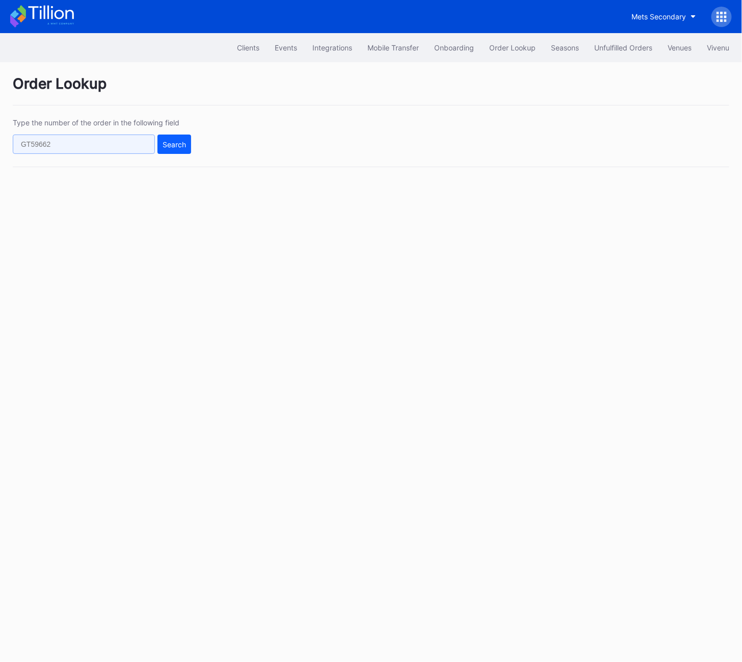
click at [14, 139] on input "text" at bounding box center [84, 144] width 142 height 19
paste input "16892948"
click at [168, 138] on button "Search" at bounding box center [174, 144] width 34 height 19
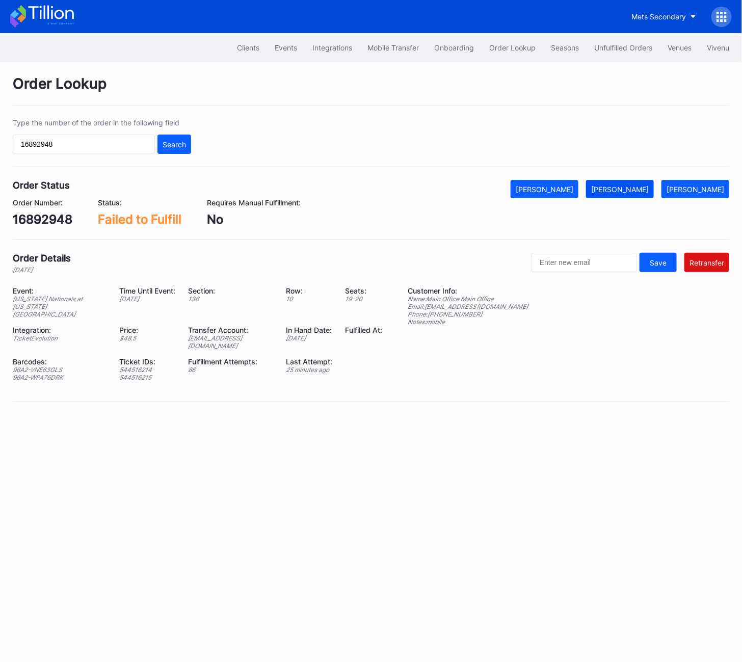
click at [630, 188] on div "[PERSON_NAME]" at bounding box center [620, 189] width 58 height 9
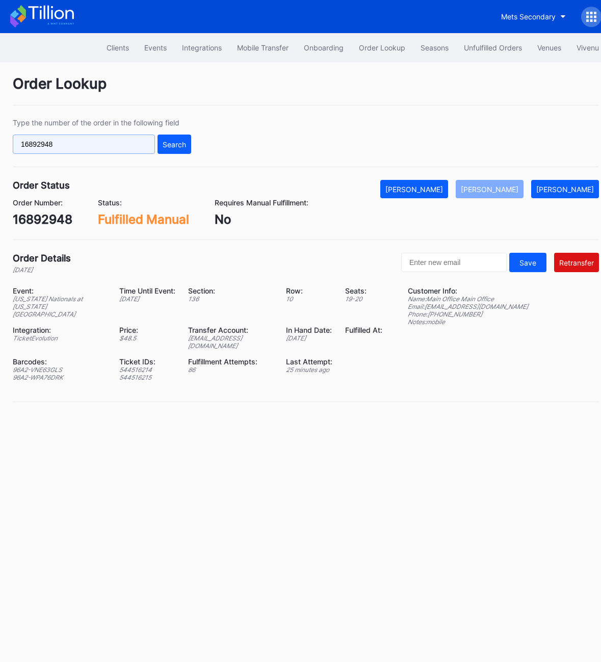
click at [90, 146] on input "16892948" at bounding box center [84, 144] width 142 height 19
paste input "272809829"
click at [184, 145] on div "Search" at bounding box center [174, 144] width 23 height 9
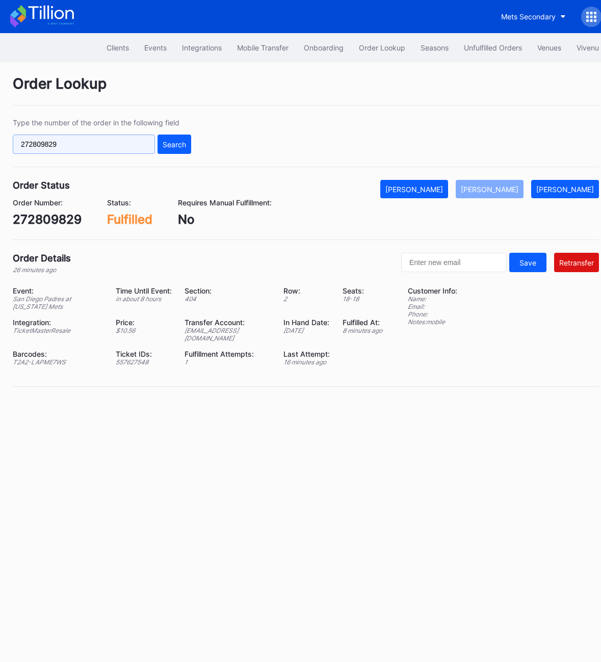
click at [43, 148] on input "272809829" at bounding box center [84, 144] width 142 height 19
paste input "477814394"
click at [170, 148] on div "Search" at bounding box center [174, 144] width 23 height 9
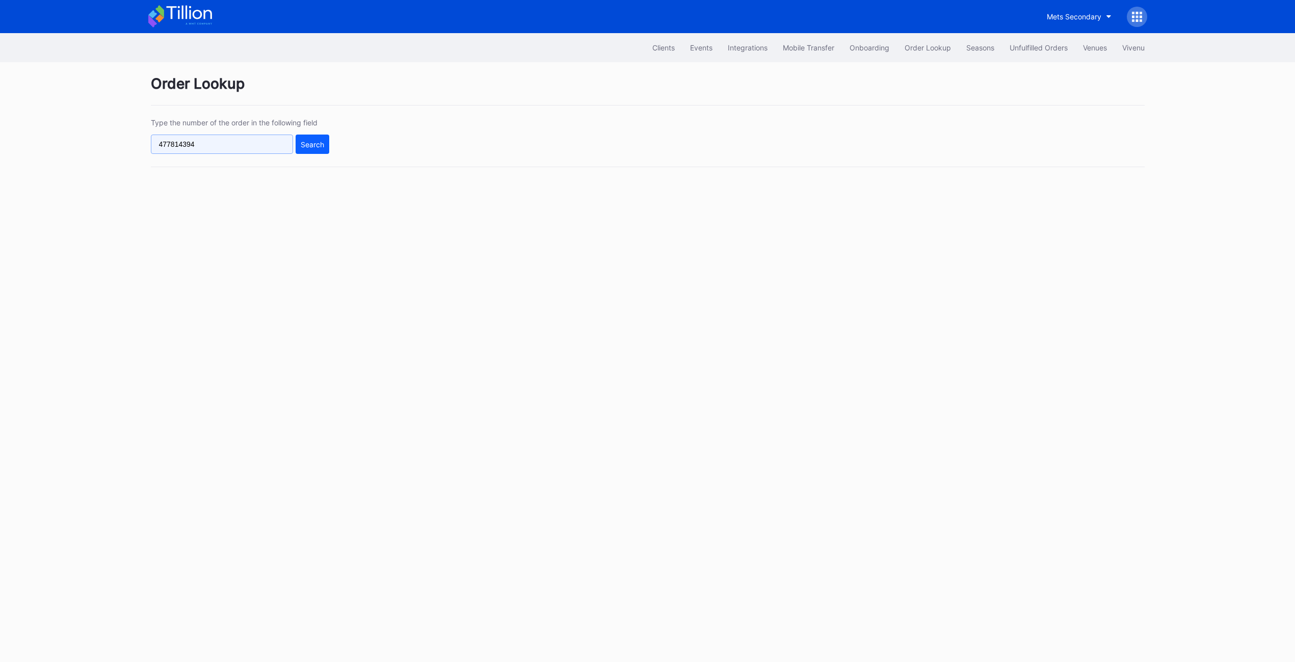
click at [209, 147] on input "477814394" at bounding box center [222, 144] width 142 height 19
paste input "621965095"
type input "621965095"
click at [321, 152] on button "Search" at bounding box center [313, 144] width 34 height 19
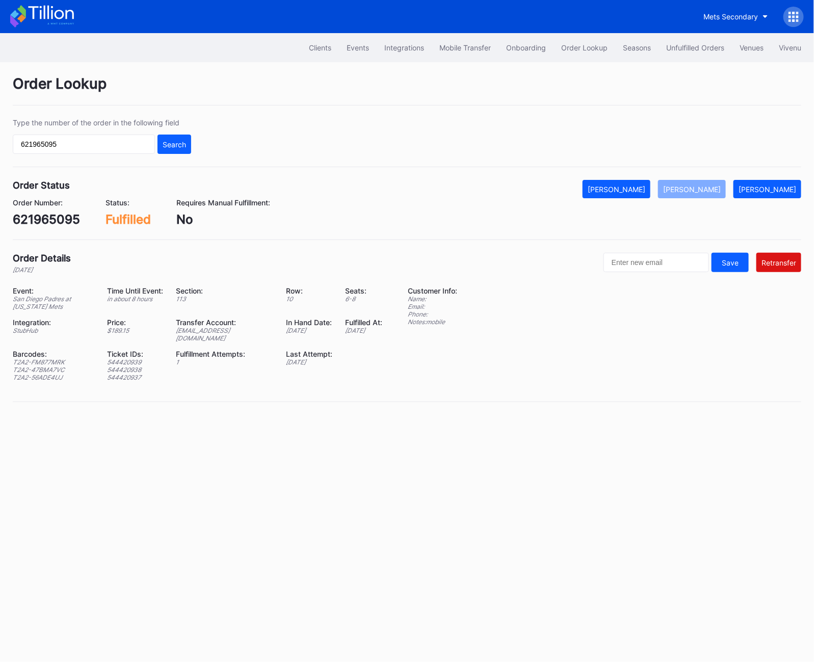
click at [204, 330] on div "[EMAIL_ADDRESS][DOMAIN_NAME]" at bounding box center [224, 334] width 97 height 15
copy div "[EMAIL_ADDRESS][DOMAIN_NAME]"
click at [71, 152] on input "621965095" at bounding box center [84, 144] width 142 height 19
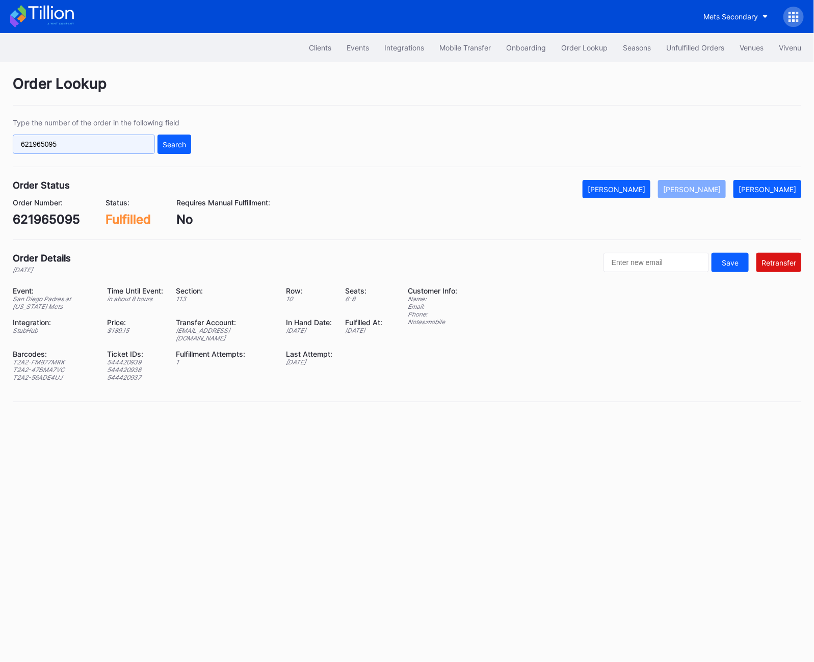
click at [71, 152] on input "621965095" at bounding box center [84, 144] width 142 height 19
click at [179, 140] on div "Search" at bounding box center [174, 144] width 23 height 9
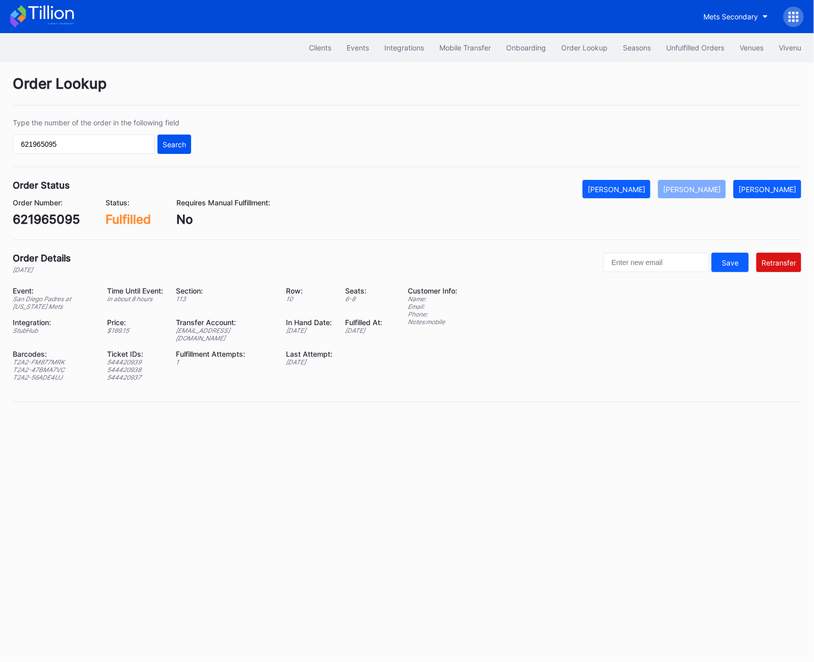
click at [179, 140] on div "Search" at bounding box center [174, 144] width 23 height 9
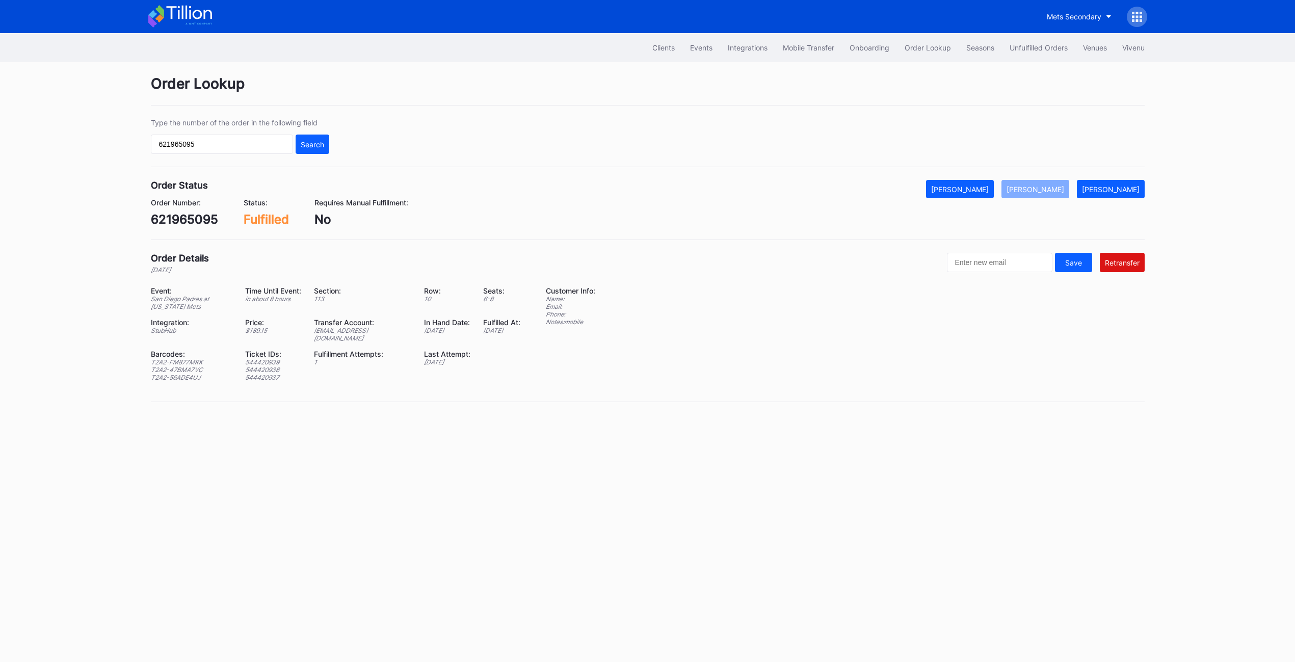
click at [908, 58] on div "Clients Events Integrations Mobile Transfer Onboarding Order Lookup Seasons Unf…" at bounding box center [647, 47] width 1019 height 29
click at [908, 56] on button "Unfulfilled Orders" at bounding box center [1038, 47] width 73 height 19
